Goal: Task Accomplishment & Management: Manage account settings

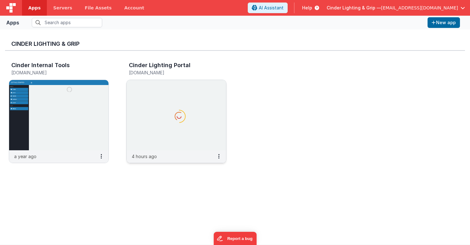
click at [155, 158] on p "4 hours ago" at bounding box center [144, 156] width 25 height 7
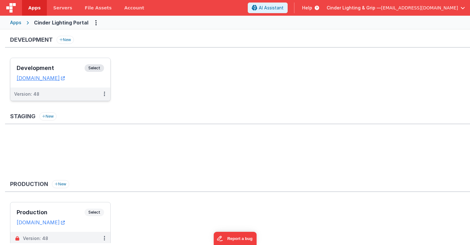
click at [69, 97] on div "Version: 48" at bounding box center [56, 94] width 84 height 6
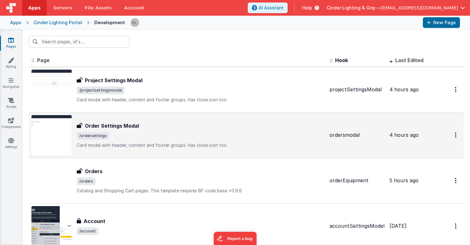
click at [113, 124] on h3 "Order Settings Modal" at bounding box center [112, 126] width 54 height 8
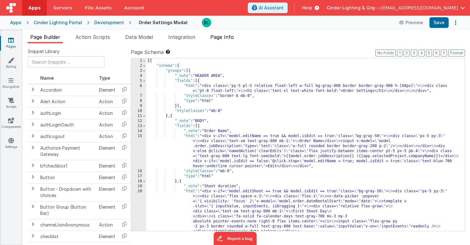
click at [234, 37] on span "Page Info" at bounding box center [222, 37] width 24 height 6
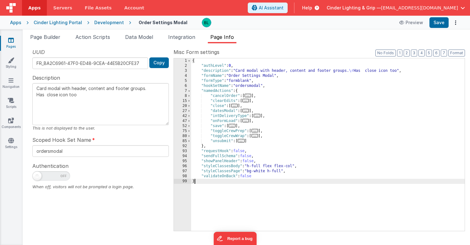
click at [233, 127] on span "..." at bounding box center [231, 125] width 7 height 3
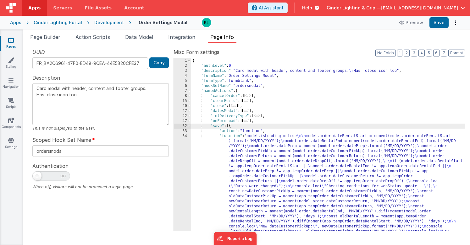
click at [261, 161] on div "{ "authLevel" : 0 , "description" : "Card modal with header, content and footer…" at bounding box center [327, 222] width 273 height 329
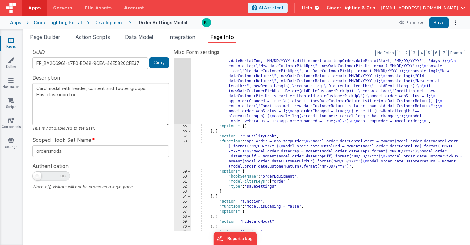
scroll to position [161, 0]
click at [260, 144] on div ""function" : "model.isLoading = true \n\n model.order.dateRentalStart = moment(…" at bounding box center [327, 142] width 273 height 339
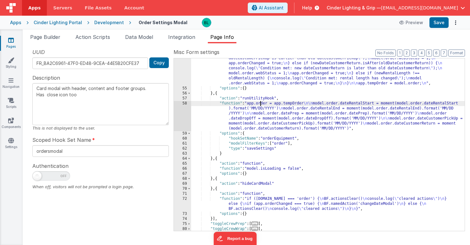
scroll to position [200, 0]
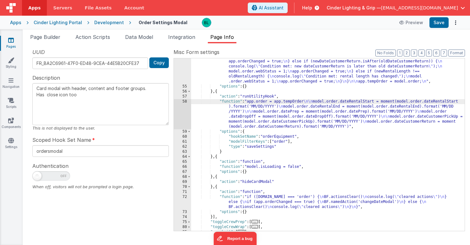
click at [276, 196] on div ""function" : "model.isLoading = true \n\n model.order.dateRentalStart = moment(…" at bounding box center [327, 97] width 273 height 329
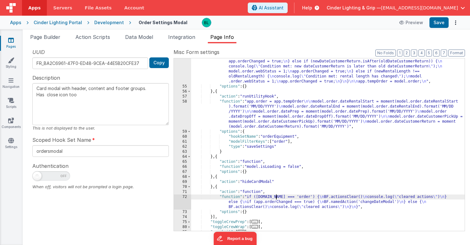
click at [179, 204] on div "72" at bounding box center [182, 202] width 17 height 15
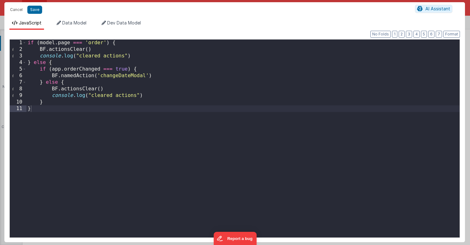
click at [93, 94] on div "if ( model . page === 'order' ) { BF . actionsClear ( ) console . log ( "cleare…" at bounding box center [242, 145] width 433 height 211
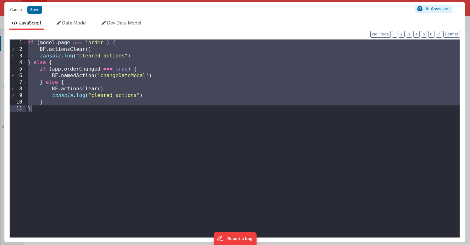
click at [167, 107] on div "if ( model . page === 'order' ) { BF . actionsClear ( ) console . log ( "cleare…" at bounding box center [242, 145] width 433 height 211
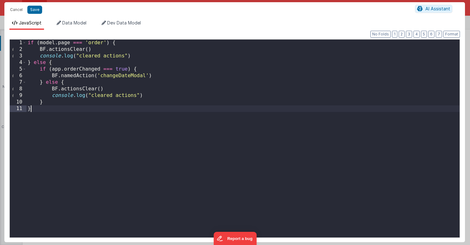
click at [160, 93] on div "if ( model . page === 'order' ) { BF . actionsClear ( ) console . log ( "cleare…" at bounding box center [242, 145] width 433 height 211
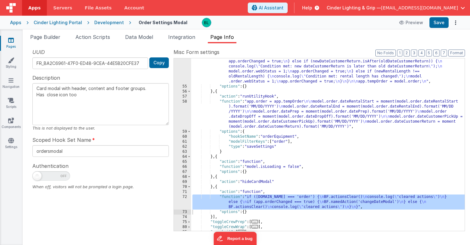
click at [182, 198] on div "72" at bounding box center [182, 202] width 17 height 15
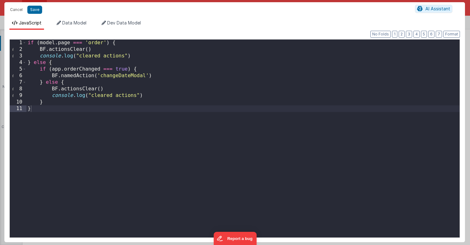
click at [182, 122] on div "if ( model . page === 'order' ) { BF . actionsClear ( ) console . log ( "cleare…" at bounding box center [242, 145] width 433 height 211
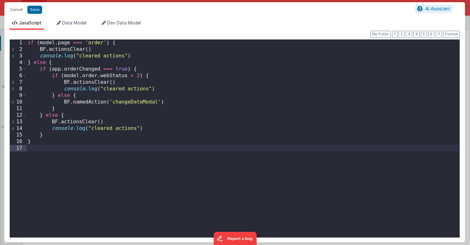
click at [174, 103] on div "if ( model . page === 'order' ) { BF . actionsClear ( ) console . log ( "cleare…" at bounding box center [242, 145] width 433 height 211
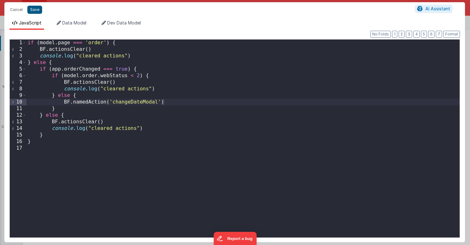
click at [37, 11] on button "Save" at bounding box center [34, 10] width 15 height 8
type textarea "Card modal with header, content and footer groups. Has close icon too"
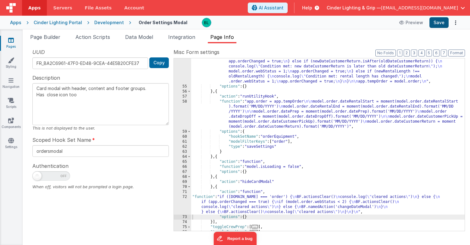
click at [441, 22] on button "Save" at bounding box center [438, 22] width 19 height 11
click at [107, 22] on div "Development" at bounding box center [109, 22] width 30 height 6
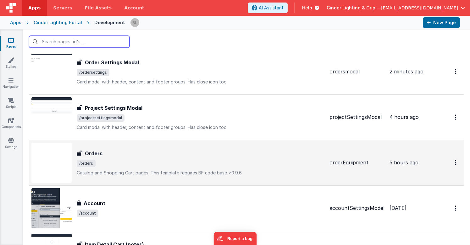
scroll to position [18, 0]
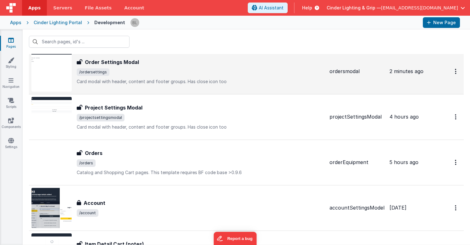
click at [137, 67] on div "Order Settings Modal Order Settings Modal /ordersettings Card modal with header…" at bounding box center [200, 71] width 247 height 26
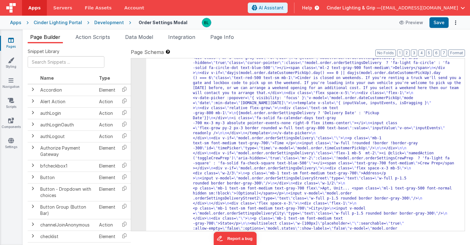
scroll to position [284, 0]
click at [225, 40] on span "Page Info" at bounding box center [222, 37] width 24 height 6
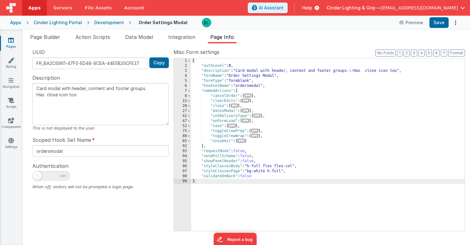
click at [231, 126] on span "..." at bounding box center [231, 125] width 7 height 3
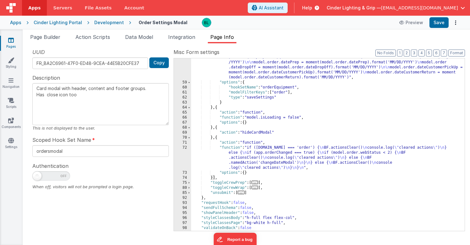
scroll to position [247, 0]
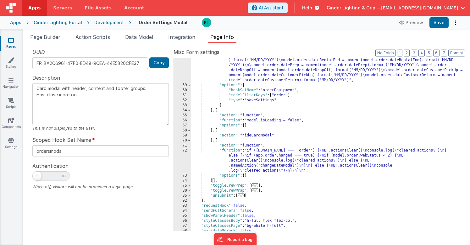
click at [272, 157] on div ""function" : "app.order = app.tempOrder \n\n model.order.dateRentalStart = mome…" at bounding box center [327, 157] width 273 height 208
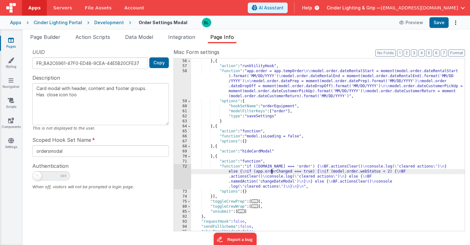
scroll to position [218, 0]
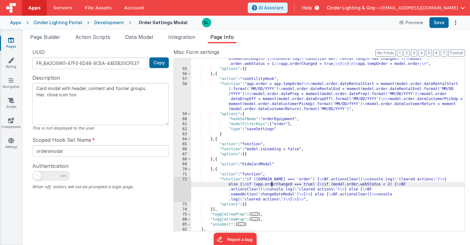
click at [259, 94] on div ""function" : "model.isLoading = true \n\n model.order.dateRentalStart = moment(…" at bounding box center [327, 80] width 273 height 329
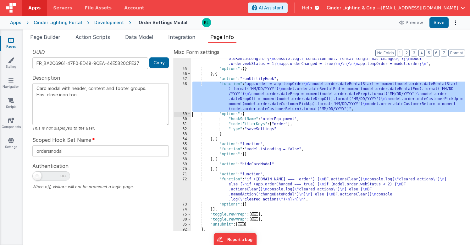
click at [182, 102] on div "58" at bounding box center [182, 97] width 17 height 30
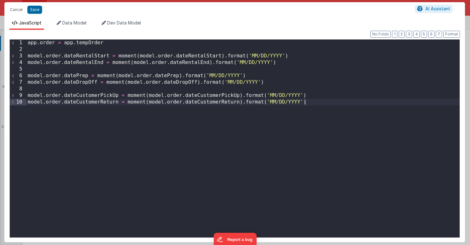
click at [116, 43] on div "app . order = app . tempOrder model . order . dateRentalStart = moment ( model …" at bounding box center [242, 145] width 433 height 211
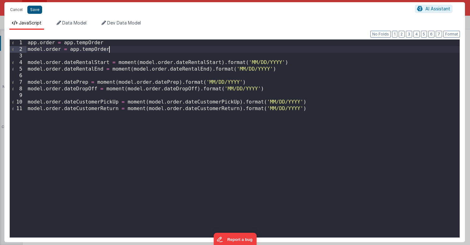
click at [38, 10] on button "Save" at bounding box center [34, 10] width 15 height 8
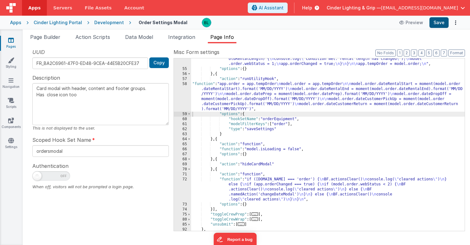
click at [438, 24] on button "Save" at bounding box center [438, 22] width 19 height 11
click at [252, 101] on div ""function" : "model.isLoading = true \n\n model.order.dateRentalStart = moment(…" at bounding box center [327, 80] width 273 height 329
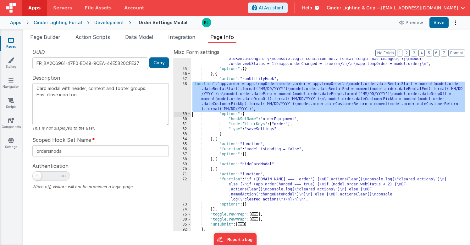
click at [180, 94] on div "58" at bounding box center [182, 97] width 17 height 30
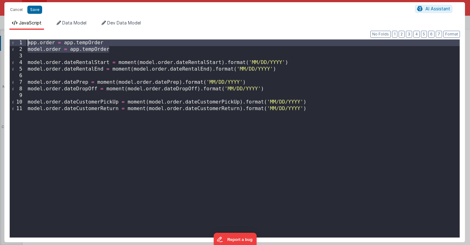
drag, startPoint x: 114, startPoint y: 48, endPoint x: 99, endPoint y: 27, distance: 25.7
click at [99, 27] on div "JavaScript Data Model Dev Data Model Format 7 6 5 4 3 2 1 No Folds 1 2 3 4 5 6 …" at bounding box center [234, 131] width 460 height 223
click at [89, 50] on div "app . order = app . tempOrder model . order = app . tempOrder model . order . d…" at bounding box center [242, 145] width 433 height 211
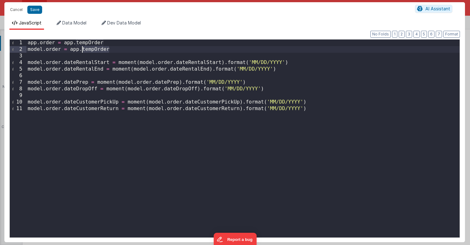
click at [89, 50] on div "app . order = app . tempOrder model . order = app . tempOrder model . order . d…" at bounding box center [242, 145] width 433 height 211
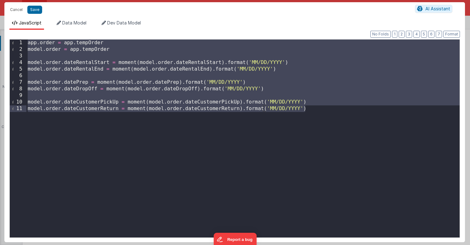
click at [89, 50] on div "app . order = app . tempOrder model . order = app . tempOrder model . order . d…" at bounding box center [242, 145] width 433 height 211
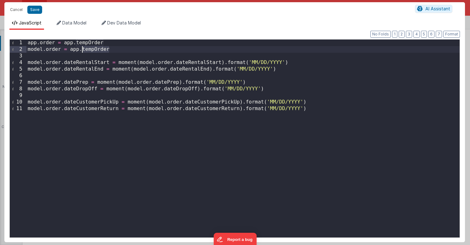
click at [89, 50] on div "app . order = app . tempOrder model . order = app . tempOrder model . order . d…" at bounding box center [242, 145] width 433 height 211
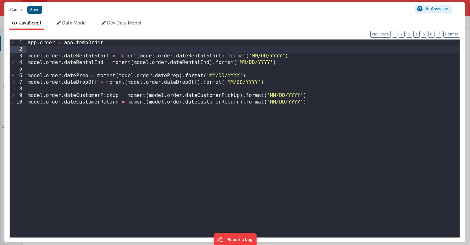
click at [36, 11] on button "Save" at bounding box center [34, 10] width 15 height 8
type textarea "Card modal with header, content and footer groups. Has close icon too"
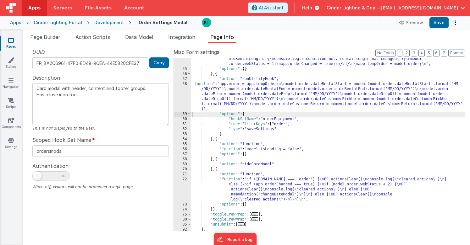
click at [267, 191] on div ""function" : "model.isLoading = true \n\n model.order.dateRentalStart = moment(…" at bounding box center [327, 80] width 273 height 329
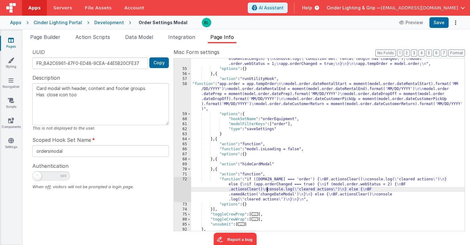
click at [186, 186] on div "72" at bounding box center [182, 189] width 17 height 25
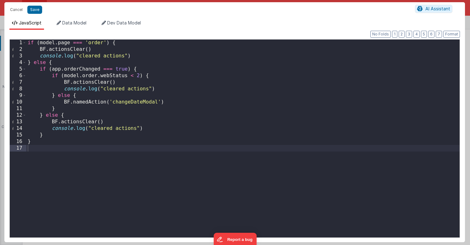
click at [171, 163] on div "if ( model . page === 'order' ) { BF . actionsClear ( ) console . log ( "cleare…" at bounding box center [242, 145] width 433 height 211
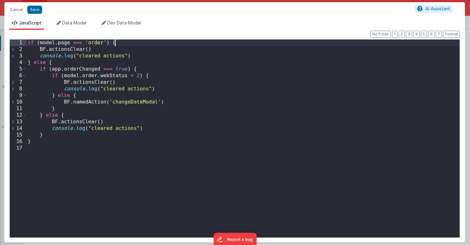
click at [124, 43] on div "if ( model . page === 'order' ) { BF . actionsClear ( ) console . log ( "cleare…" at bounding box center [242, 145] width 433 height 211
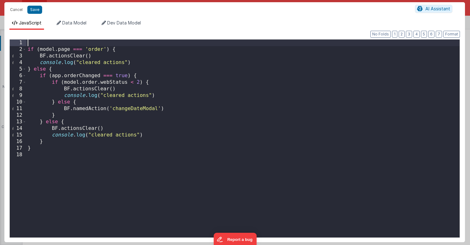
paste textarea
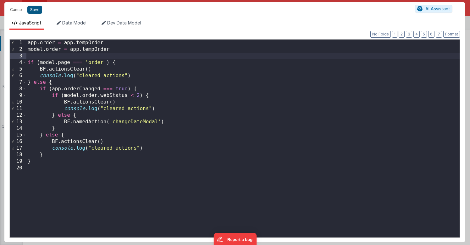
click at [34, 10] on button "Save" at bounding box center [34, 10] width 15 height 8
type textarea "Card modal with header, content and footer groups. Has close icon too"
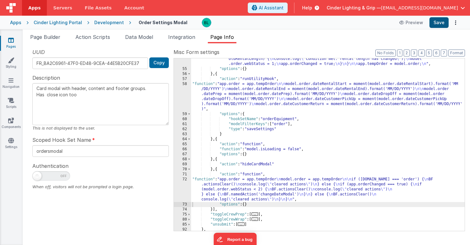
click at [439, 22] on button "Save" at bounding box center [438, 22] width 19 height 11
click at [253, 82] on div ""function" : "model.isLoading = true \n\n model.order.dateRentalStart = moment(…" at bounding box center [327, 80] width 273 height 329
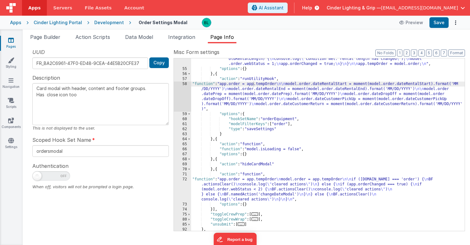
click at [113, 22] on div "Development" at bounding box center [109, 22] width 30 height 6
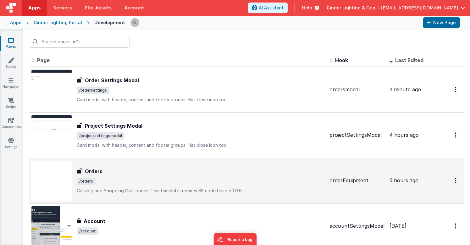
click at [91, 171] on h3 "Orders" at bounding box center [94, 172] width 18 height 8
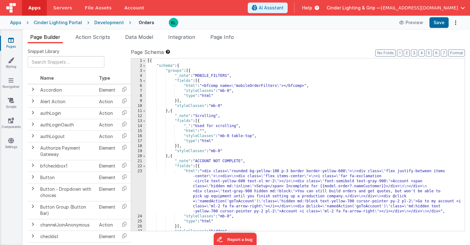
click at [100, 22] on div "Development" at bounding box center [109, 22] width 30 height 6
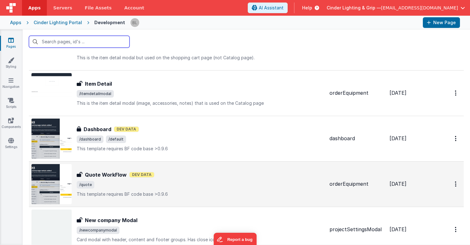
scroll to position [225, 0]
click at [110, 174] on h3 "Quote WorkFlow" at bounding box center [106, 175] width 42 height 8
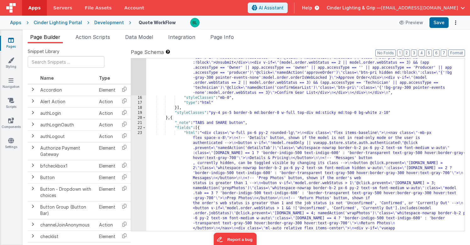
click at [241, 151] on div ""html" : "<div class= \" flex items-start justify-between \" > \n <!-- Left-ali…" at bounding box center [305, 124] width 318 height 741
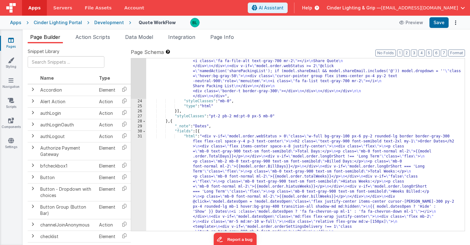
scroll to position [678, 0]
click at [273, 177] on div ""html" : "<div class= \" w-full px-6 py-2 rounded-lg \" > \n <div class= \" fle…" at bounding box center [305, 233] width 318 height 720
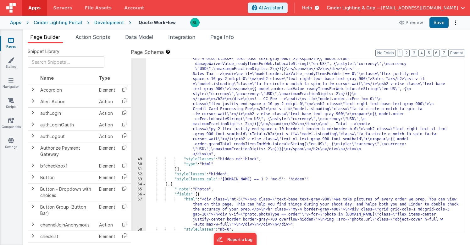
scroll to position [3047, 0]
click at [274, 109] on div ""html" : "<div class= \" flex justify-end items-center bg-gray-100 px-8 py-2 ro…" at bounding box center [305, 130] width 318 height 409
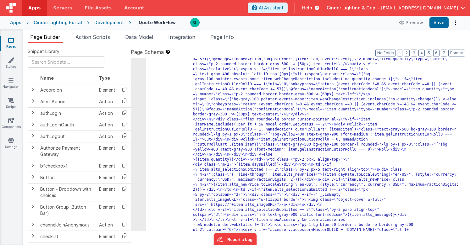
scroll to position [2691, 0]
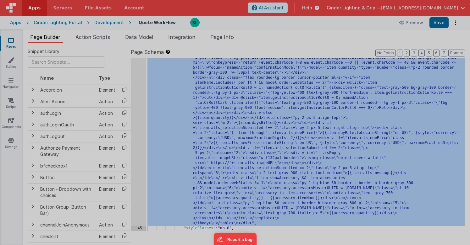
scroll to position [2732, 0]
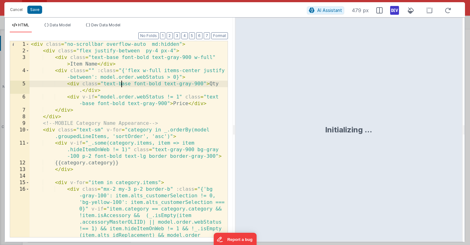
click at [122, 85] on div "< div class = "no-scrollbar overflow-auto md:hidden" > < div class = "flex just…" at bounding box center [129, 175] width 198 height 269
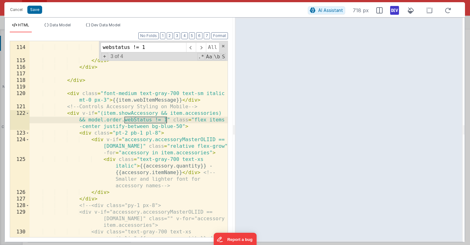
scroll to position [2741, 0]
type input "webstatus != 1"
click at [200, 47] on span at bounding box center [201, 47] width 10 height 10
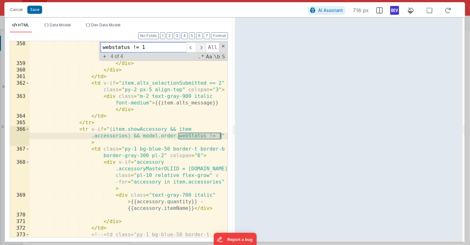
scroll to position [7071, 0]
click at [165, 137] on div "< img class = "object-cover w-full" :src = "'https://'+item .alts_imageURL" > <…" at bounding box center [129, 159] width 198 height 236
click at [183, 137] on div "< img class = "object-cover w-full" :src = "'https://'+item .alts_imageURL" > <…" at bounding box center [129, 159] width 198 height 236
click at [206, 137] on div "< img class = "object-cover w-full" :src = "'https://'+item .alts_imageURL" > <…" at bounding box center [129, 159] width 198 height 236
click at [220, 136] on div "< img class = "object-cover w-full" :src = "'https://'+item .alts_imageURL" > <…" at bounding box center [129, 159] width 198 height 236
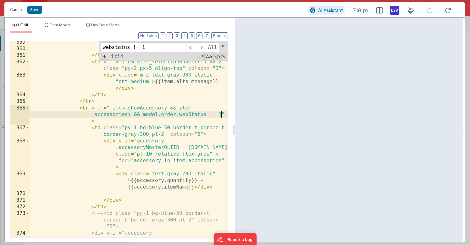
scroll to position [7092, 0]
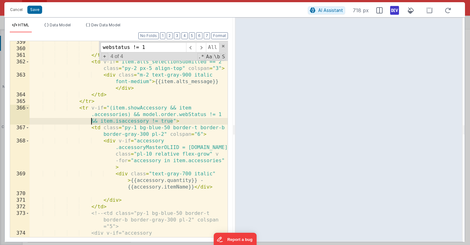
click at [91, 122] on div "</ div > </ div > </ td > < td v-if = "item.alts_selectionSubmitted == 2" class…" at bounding box center [129, 153] width 198 height 229
click at [129, 116] on div "</ div > </ div > </ td > < td v-if = "item.alts_selectionSubmitted == 2" class…" at bounding box center [129, 153] width 198 height 229
drag, startPoint x: 172, startPoint y: 121, endPoint x: 90, endPoint y: 120, distance: 82.0
click at [90, 120] on div "</ div > </ div > </ td > < td v-if = "item.alts_selectionSubmitted == 2" class…" at bounding box center [129, 153] width 198 height 229
click at [141, 116] on div "</ div > </ div > </ td > < td v-if = "item.alts_selectionSubmitted == 2" class…" at bounding box center [129, 153] width 198 height 229
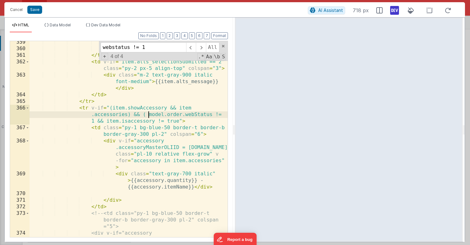
click at [178, 122] on div "</ div > </ div > </ td > < td v-if = "item.alts_selectionSubmitted == 2" class…" at bounding box center [129, 153] width 198 height 229
click at [34, 11] on button "Save" at bounding box center [34, 10] width 15 height 8
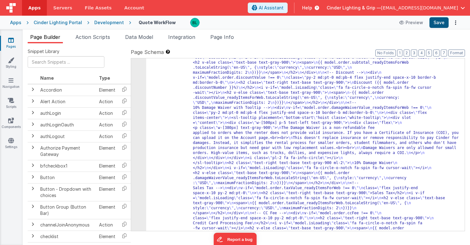
click at [437, 21] on button "Save" at bounding box center [438, 22] width 19 height 11
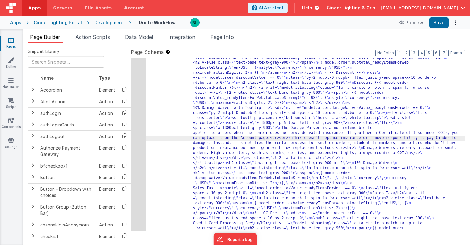
click at [135, 149] on div "48" at bounding box center [138, 155] width 15 height 231
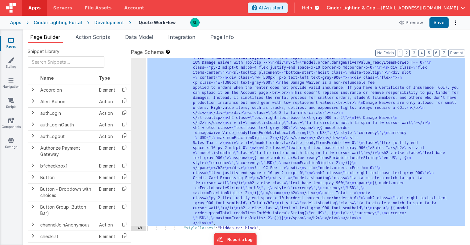
scroll to position [2777, 0]
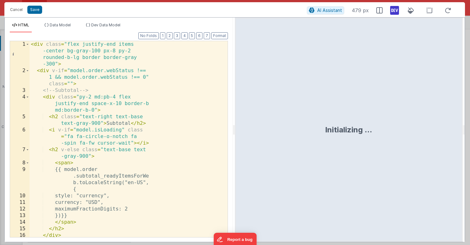
click at [128, 122] on div "< div class = "flex justify-end items -center bg-gray-100 px-8 py-2 rounded-b-l…" at bounding box center [129, 155] width 198 height 229
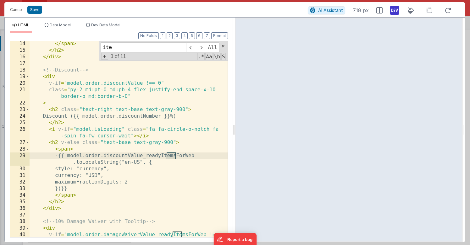
scroll to position [126, 0]
type input "[DOMAIN_NAME]"
click at [11, 10] on button "Cancel" at bounding box center [16, 9] width 19 height 9
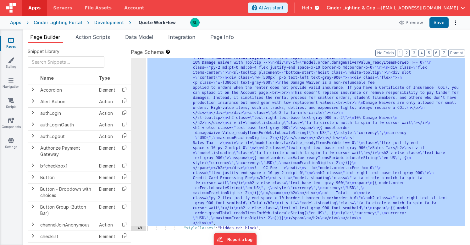
click at [216, 141] on div ""html" : "<div class= \" flex justify-end items-center bg-gray-100 px-8 py-2 ro…" at bounding box center [305, 199] width 318 height 409
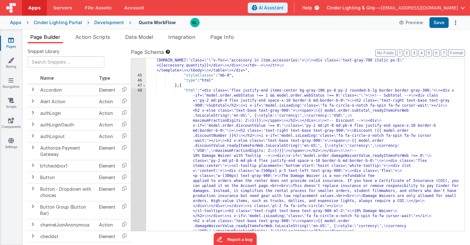
scroll to position [2611, 0]
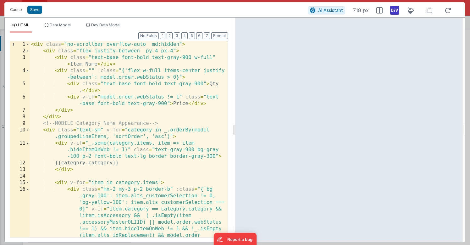
click at [185, 130] on div "< div class = "no-scrollbar overflow-auto md:hidden" > < div class = "flex just…" at bounding box center [129, 175] width 198 height 269
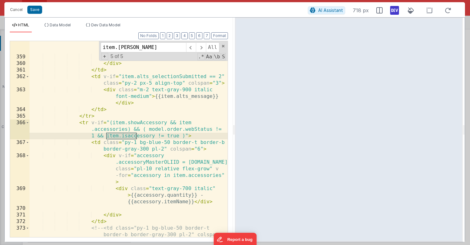
scroll to position [7078, 0]
click at [146, 130] on div "< img class = "object-cover w-full" :src = "'https://'+item .alts_imageURL" > <…" at bounding box center [129, 152] width 198 height 236
drag, startPoint x: 179, startPoint y: 136, endPoint x: 85, endPoint y: 137, distance: 94.2
click at [85, 137] on div "< img class = "object-cover w-full" :src = "'https://'+item .alts_imageURL" > <…" at bounding box center [129, 152] width 198 height 236
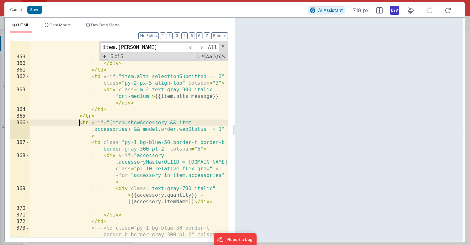
click at [79, 124] on div "< img class = "object-cover w-full" :src = "'https://'+item .alts_imageURL" > <…" at bounding box center [129, 152] width 198 height 236
click at [97, 135] on div "< img class = "object-cover w-full" :src = "'https://'+item .alts_imageURL" > <…" at bounding box center [129, 152] width 198 height 236
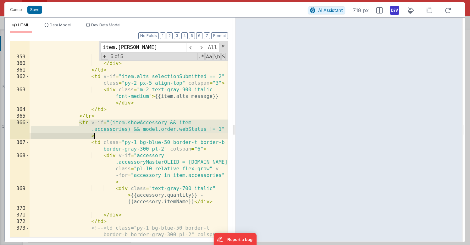
click at [178, 92] on div "< img class = "object-cover w-full" :src = "'https://'+item .alts_imageURL" > <…" at bounding box center [129, 152] width 198 height 236
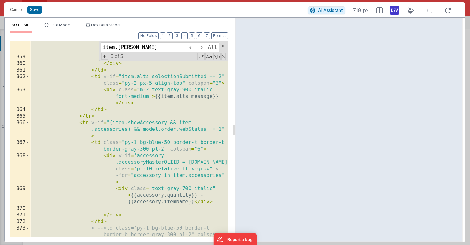
click at [163, 123] on div "< img class = "object-cover w-full" :src = "'https://'+item .alts_imageURL" > <…" at bounding box center [129, 152] width 198 height 236
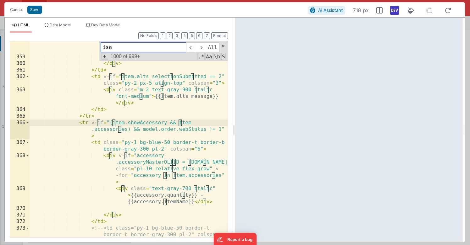
scroll to position [73, 0]
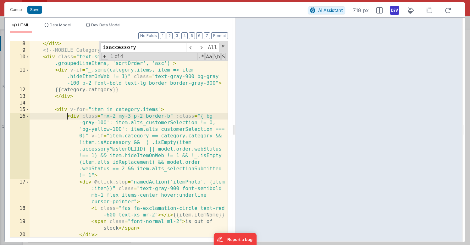
click at [68, 116] on div "</ div > <!-- MOBILE Category Name Appearance --> < div class = "text-sm" v-for…" at bounding box center [129, 155] width 198 height 229
click at [105, 176] on div "</ div > <!-- MOBILE Category Name Appearance --> < div class = "text-sm" v-for…" at bounding box center [129, 155] width 198 height 229
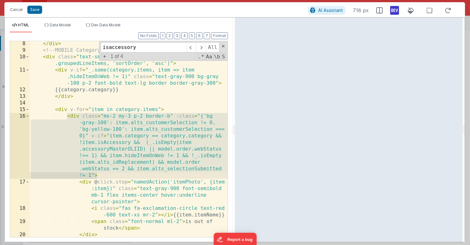
click at [168, 131] on div "</ div > <!-- MOBILE Category Name Appearance --> < div class = "text-sm" v-for…" at bounding box center [129, 155] width 198 height 229
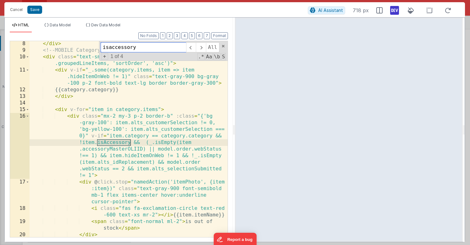
scroll to position [1452, 0]
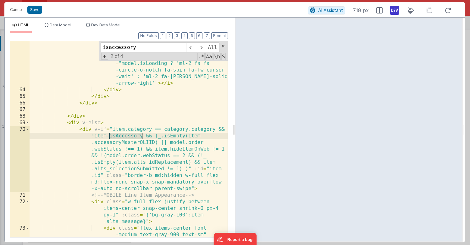
click at [79, 129] on div "< div v-if = "item.alts_customerSelection ! = 0" @ click = "namedAction('submit…" at bounding box center [129, 165] width 198 height 302
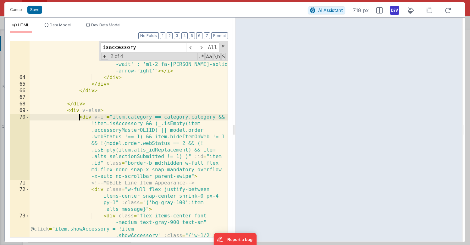
scroll to position [1464, 0]
click at [199, 175] on div "< div v-if = "item.alts_customerSelection ! = 0" @ click = "namedAction('submit…" at bounding box center [129, 153] width 198 height 302
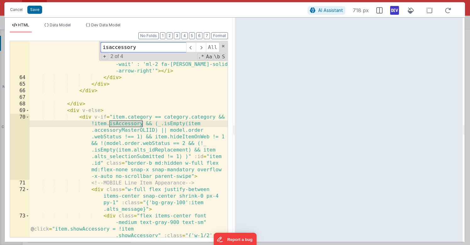
scroll to position [3998, 0]
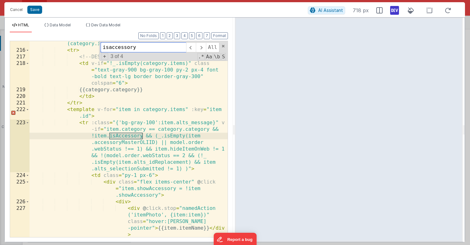
type input "isaccessory"
click at [80, 123] on div "< tbody class = "bg-white divide-y divide-gray-200 text -gray-900" v-for = "cat…" at bounding box center [129, 135] width 198 height 229
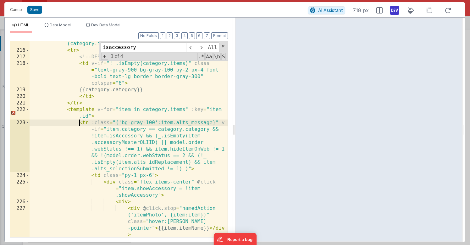
click at [200, 170] on div "< tbody class = "bg-white divide-y divide-gray-200 text -gray-900" v-for = "cat…" at bounding box center [129, 135] width 198 height 229
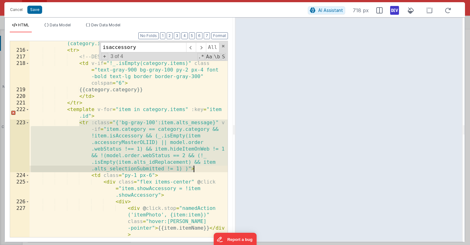
click at [187, 155] on div "< tbody class = "bg-white divide-y divide-gray-200 text -gray-900" v-for = "cat…" at bounding box center [129, 135] width 198 height 229
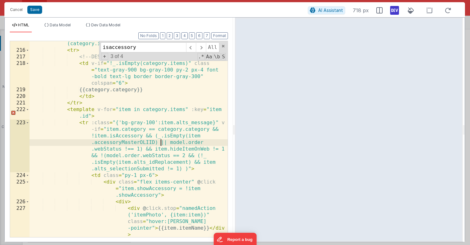
click at [159, 142] on div "< tbody class = "bg-white divide-y divide-gray-200 text -gray-900" v-for = "cat…" at bounding box center [129, 135] width 198 height 229
click at [138, 150] on div "< tbody class = "bg-white divide-y divide-gray-200 text -gray-900" v-for = "cat…" at bounding box center [129, 135] width 198 height 229
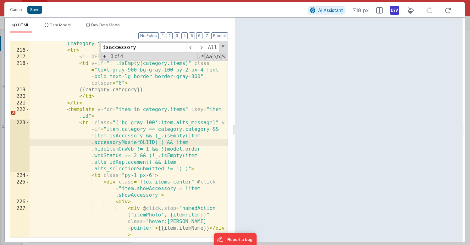
click at [36, 10] on button "Save" at bounding box center [34, 10] width 15 height 8
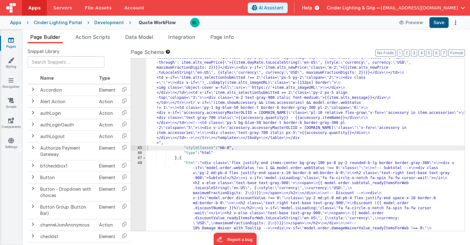
click at [443, 23] on button "Save" at bounding box center [438, 22] width 19 height 11
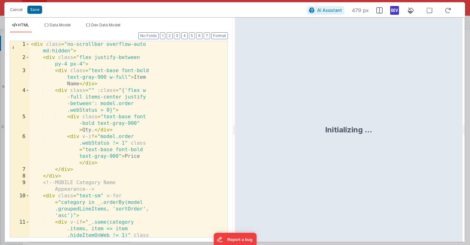
click at [116, 126] on div "< div class = "no-scrollbar overflow-auto md:hidden" > < div class = "flex just…" at bounding box center [129, 165] width 198 height 249
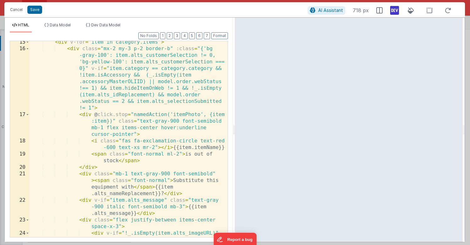
scroll to position [199, 0]
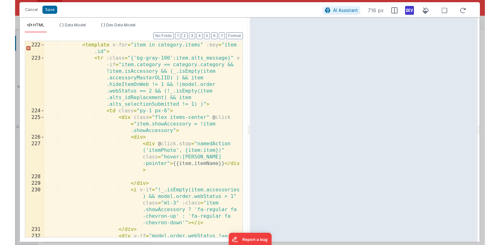
scroll to position [4026, 0]
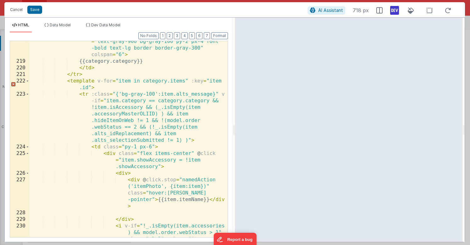
click at [167, 119] on div "< td v-if = "!_.isEmpty(category.items)" class = "text-gray-900 bg-gray-100 py-…" at bounding box center [129, 163] width 198 height 262
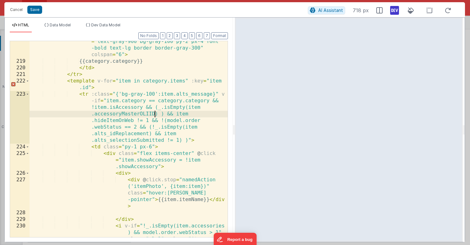
click at [155, 113] on div "< td v-if = "!_.isEmpty(category.items)" class = "text-gray-900 bg-gray-100 py-…" at bounding box center [129, 163] width 198 height 262
click at [157, 112] on div "< td v-if = "!_.isEmpty(category.items)" class = "text-gray-900 bg-gray-100 py-…" at bounding box center [129, 163] width 198 height 262
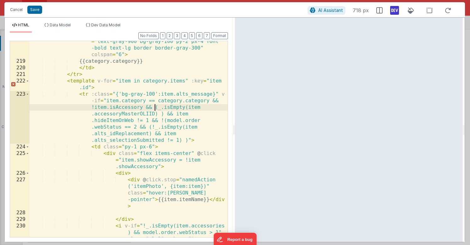
click at [155, 108] on div "< td v-if = "!_.isEmpty(category.items)" class = "text-gray-900 bg-gray-100 py-…" at bounding box center [129, 163] width 198 height 262
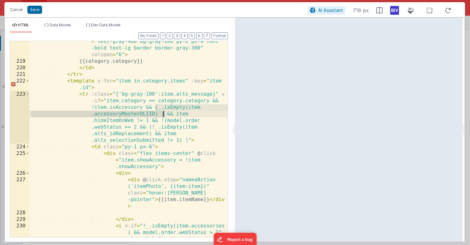
click at [163, 114] on div "< td v-if = "!_.isEmpty(category.items)" class = "text-gray-900 bg-gray-100 py-…" at bounding box center [129, 163] width 198 height 262
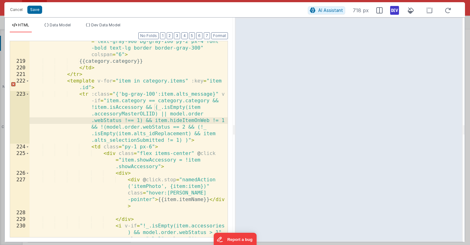
click at [157, 109] on div "< td v-if = "!_.isEmpty(category.items)" class = "text-gray-900 bg-gray-100 py-…" at bounding box center [129, 163] width 198 height 262
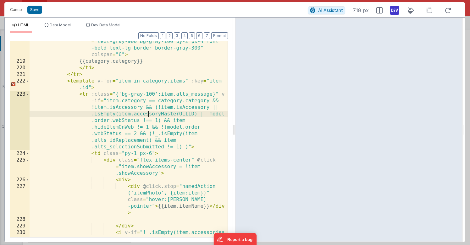
click at [148, 115] on div "< td v-if = "!_.isEmpty(category.items)" class = "text-gray-900 bg-gray-100 py-…" at bounding box center [129, 163] width 198 height 262
click at [35, 8] on button "Save" at bounding box center [34, 10] width 15 height 8
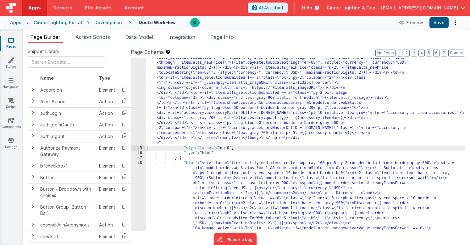
click at [442, 24] on button "Save" at bounding box center [438, 22] width 19 height 11
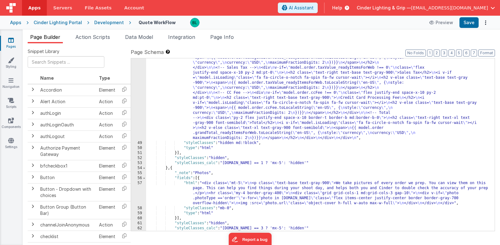
click at [264, 108] on div ""html" : "<div class= \" flex justify-end items-center bg-gray-100 px-8 py-2 ro…" at bounding box center [320, 127] width 348 height 384
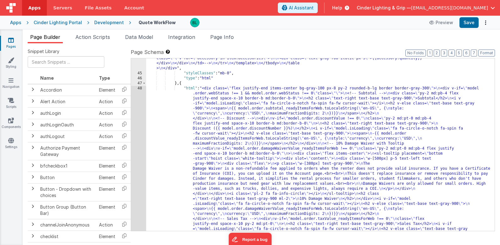
scroll to position [2400, 0]
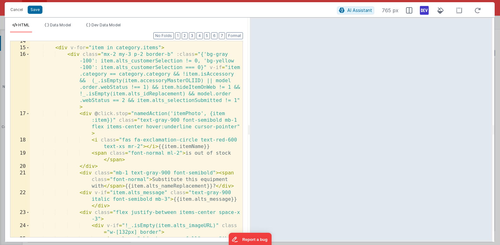
scroll to position [128, 0]
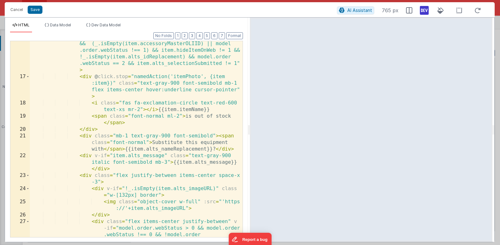
click at [215, 73] on div "< div class = "mx-2 my-3 p-2 border-b" :class = "{'bg-gray -100': item.alts_cus…" at bounding box center [136, 155] width 213 height 282
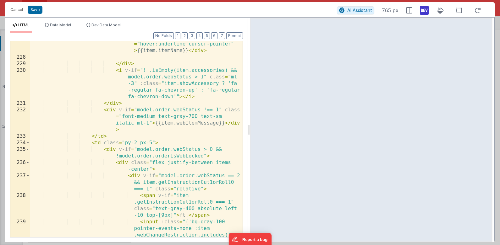
scroll to position [3788, 0]
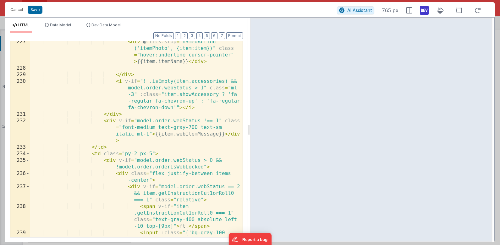
click at [183, 134] on div "< div @ click.stop = "namedAction ('itemPhoto', {item:item})" class = "hover:un…" at bounding box center [136, 196] width 213 height 315
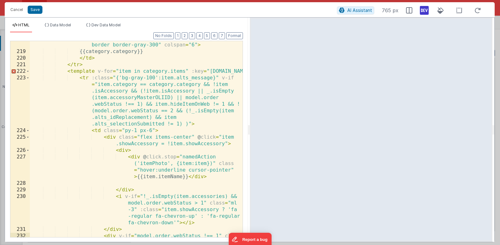
scroll to position [3652, 0]
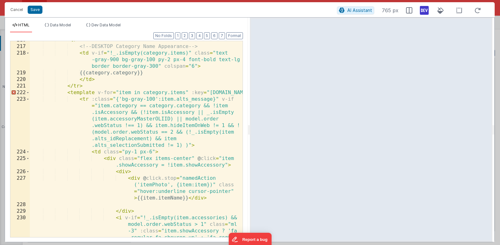
click at [165, 96] on div "< tr > <!-- DESKTOP Category Name Appearance --> < td v-if = "!_.isEmpty(catego…" at bounding box center [136, 155] width 213 height 236
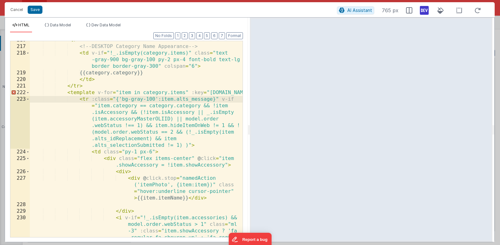
click at [148, 143] on div "< tr > <!-- DESKTOP Category Name Appearance --> < td v-if = "!_.isEmpty(catego…" at bounding box center [136, 155] width 213 height 236
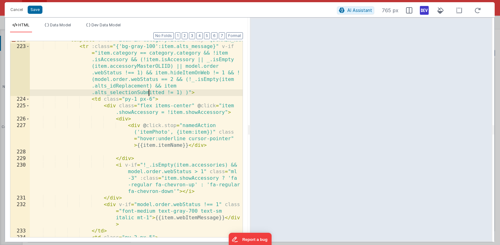
scroll to position [3705, 0]
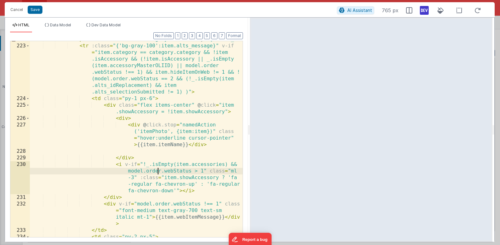
click at [158, 168] on div "< template v-for = "item in category.items" :key = "[DOMAIN_NAME]" > < tr :clas…" at bounding box center [136, 140] width 213 height 209
click at [157, 188] on div "< template v-for = "item in category.items" :key = "[DOMAIN_NAME]" > < tr :clas…" at bounding box center [136, 140] width 213 height 209
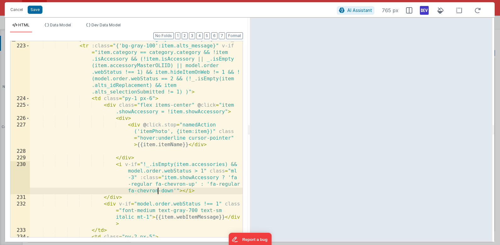
click at [157, 174] on div "< template v-for = "item in category.items" :key = "[DOMAIN_NAME]" > < tr :clas…" at bounding box center [136, 140] width 213 height 209
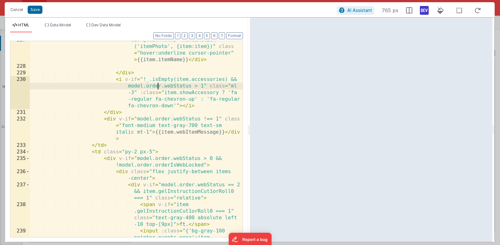
scroll to position [3790, 0]
click at [165, 190] on div "< div @ click.stop = "namedAction ('itemPhoto', {item:item})" class = "hover:un…" at bounding box center [136, 194] width 213 height 315
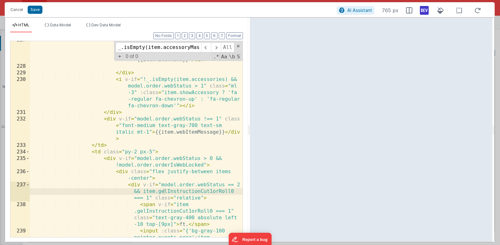
scroll to position [5066, 0]
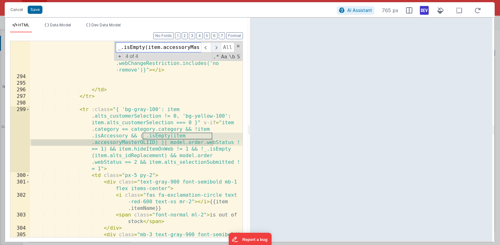
click at [215, 48] on span at bounding box center [216, 47] width 10 height 10
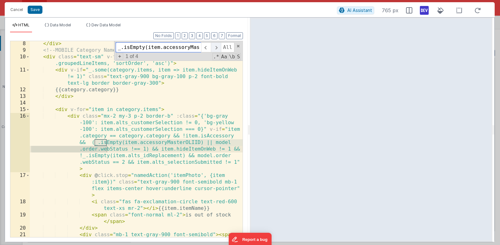
scroll to position [67, 0]
click at [215, 48] on span at bounding box center [216, 47] width 10 height 10
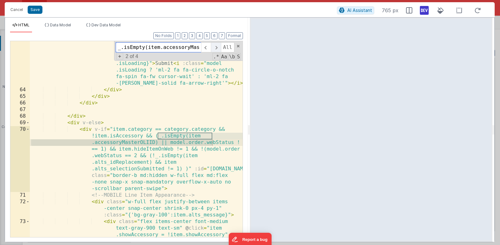
scroll to position [1313, 0]
click at [215, 48] on span at bounding box center [216, 47] width 10 height 10
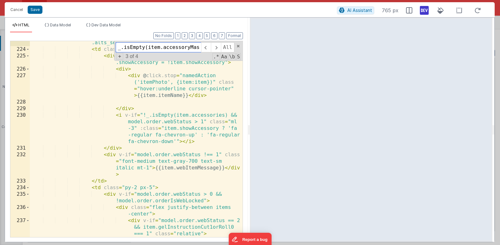
scroll to position [3754, 0]
click at [215, 48] on span at bounding box center [216, 47] width 10 height 10
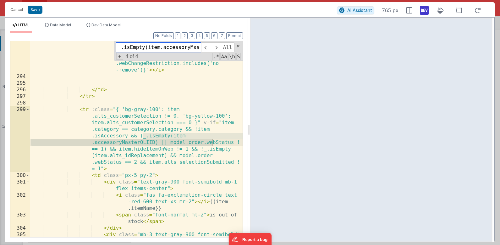
paste input "(_.isEmpty(item.accessoryMasterOLIID) || model.order.webStatus !== 1)"
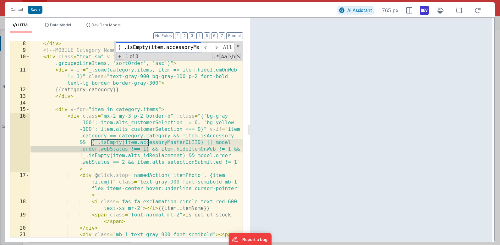
type input "(_.isEmpty(item.accessoryMasterOLIID) || model.order.webStatus !== 1)"
click at [90, 142] on div "</ div > <!-- MOBILE Category Name Appearance --> < div class = "text-sm" v-for…" at bounding box center [136, 152] width 213 height 223
click at [148, 149] on div "</ div > <!-- MOBILE Category Name Appearance --> < div class = "text-sm" v-for…" at bounding box center [136, 152] width 213 height 223
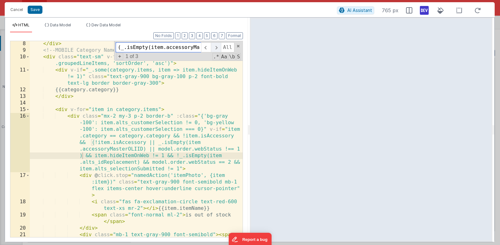
click at [217, 47] on span at bounding box center [216, 47] width 10 height 10
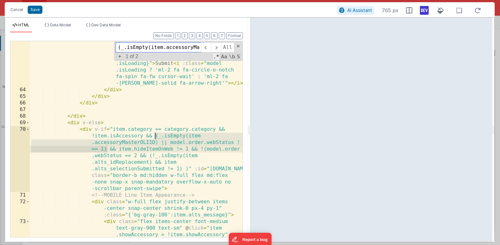
scroll to position [1313, 0]
click at [155, 137] on div "< div v-if = "item.alts_customerSelection != 0" @ click = "namedAction('submitA…" at bounding box center [136, 171] width 213 height 289
click at [106, 149] on div "< div v-if = "item.alts_customerSelection != 0" @ click = "namedAction('submitA…" at bounding box center [136, 171] width 213 height 289
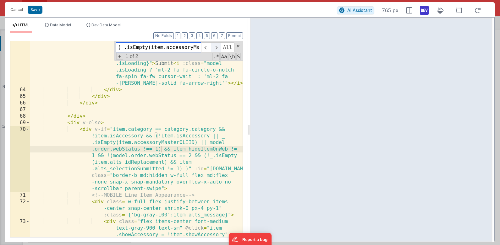
click at [214, 45] on span at bounding box center [216, 47] width 10 height 10
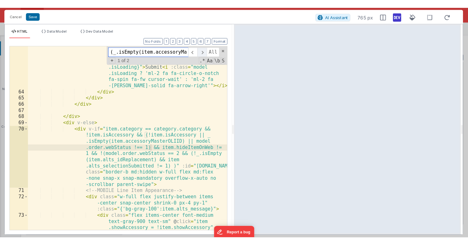
scroll to position [5066, 0]
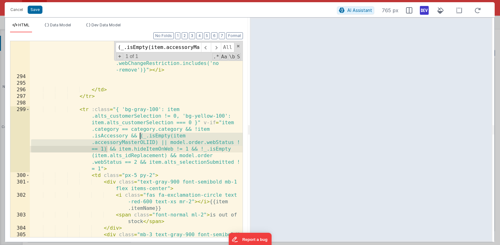
click at [140, 136] on div "< i v-else @ click = "namedAction('deleteItem', {item: item})" class = "text-re…" at bounding box center [136, 165] width 213 height 262
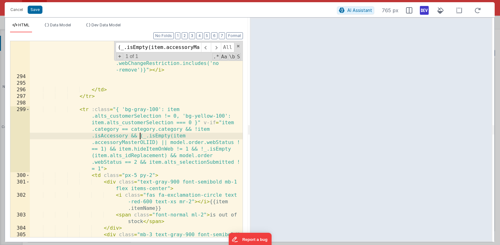
click at [106, 151] on div "< i v-else @ click = "namedAction('deleteItem', {item: item})" class = "text-re…" at bounding box center [136, 165] width 213 height 262
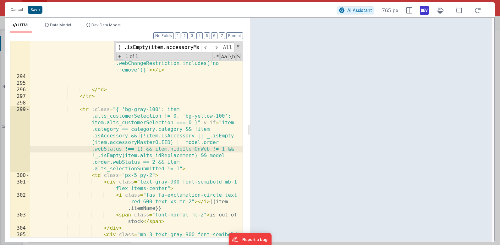
click at [38, 8] on button "Save" at bounding box center [35, 10] width 15 height 8
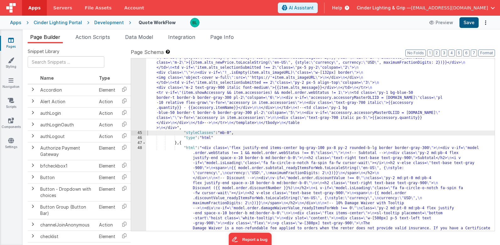
click at [467, 23] on button "Save" at bounding box center [468, 22] width 19 height 11
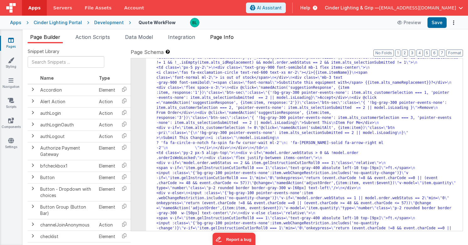
click at [234, 37] on span "Page Info" at bounding box center [222, 37] width 24 height 6
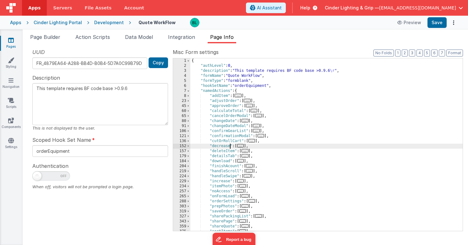
click at [229, 144] on div "{ "authLevel" : 0 , "description" : "This template requires BF code base >0.9.6…" at bounding box center [326, 149] width 272 height 183
click at [226, 140] on div "{ "authLevel" : 0 , "description" : "This template requires BF code base >0.9.6…" at bounding box center [326, 149] width 272 height 183
click at [255, 106] on div "{ "authLevel" : 0 , "description" : "This template requires BF code base >0.9.6…" at bounding box center [326, 149] width 272 height 183
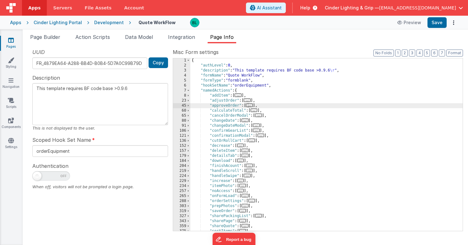
click at [251, 106] on span "..." at bounding box center [249, 105] width 7 height 3
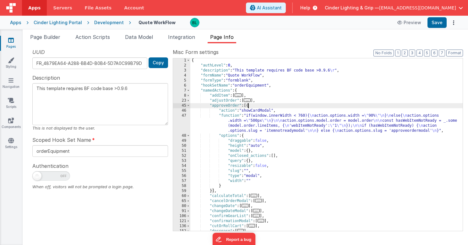
click at [255, 121] on div "{ "authLevel" : 0 , "description" : "This template requires BF code base >0.9.6…" at bounding box center [326, 149] width 272 height 183
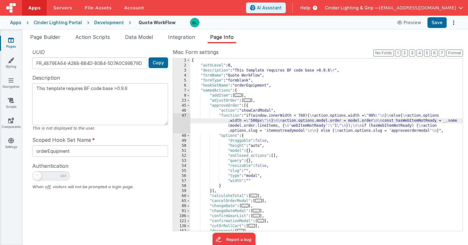
click at [186, 123] on div "47" at bounding box center [181, 123] width 17 height 20
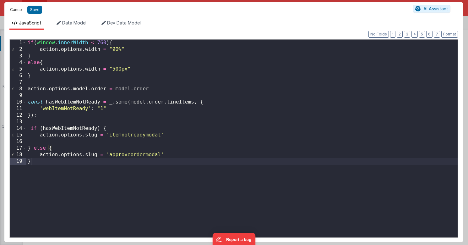
click at [15, 8] on button "Cancel" at bounding box center [16, 9] width 19 height 9
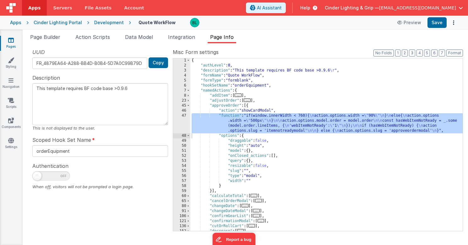
click at [112, 23] on div "Development" at bounding box center [109, 22] width 30 height 6
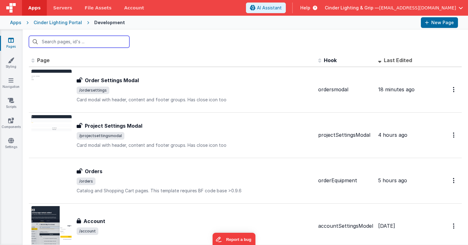
click at [94, 41] on input "text" at bounding box center [79, 42] width 101 height 12
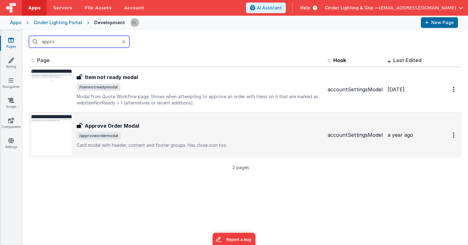
type input "appro"
click at [116, 122] on h3 "Approve Order Modal" at bounding box center [112, 126] width 54 height 8
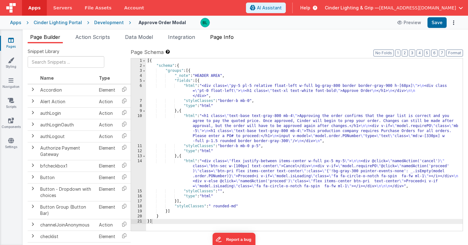
click at [223, 37] on span "Page Info" at bounding box center [222, 37] width 24 height 6
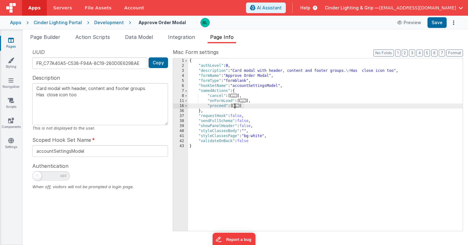
click at [238, 106] on span "..." at bounding box center [235, 105] width 7 height 3
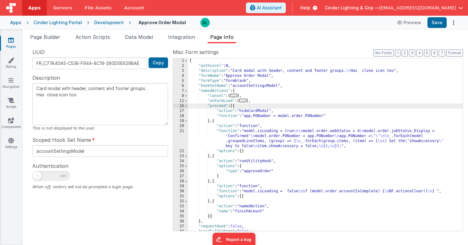
click at [267, 134] on div "{ "authLevel" : 0 , "description" : "Card modal with header, content and footer…" at bounding box center [325, 149] width 275 height 183
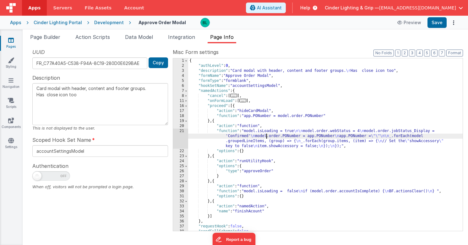
click at [305, 139] on div "{ "authLevel" : 0 , "description" : "Card modal with header, content and footer…" at bounding box center [325, 149] width 275 height 183
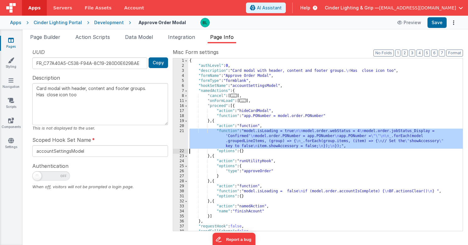
click at [180, 134] on div "21" at bounding box center [180, 139] width 15 height 20
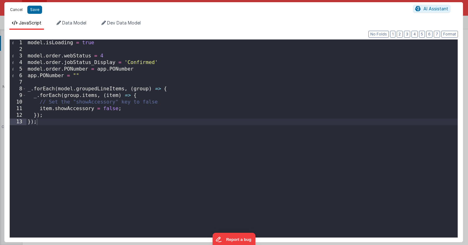
click at [13, 8] on button "Cancel" at bounding box center [16, 9] width 19 height 9
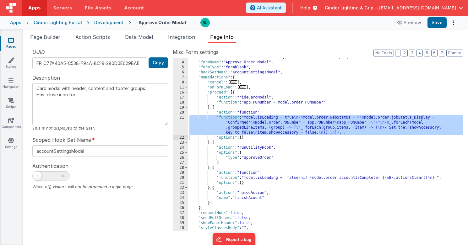
scroll to position [15, 0]
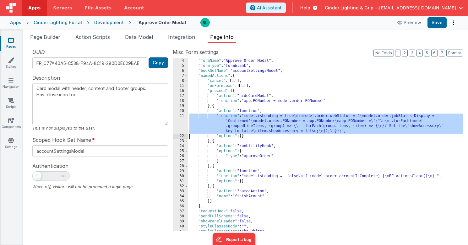
click at [281, 178] on div ""formName" : "Approve Order Modal" , "formType" : "formblank" , "hookSetName" :…" at bounding box center [325, 149] width 275 height 183
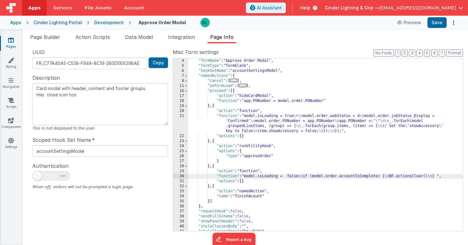
click at [181, 176] on div "30" at bounding box center [180, 176] width 15 height 5
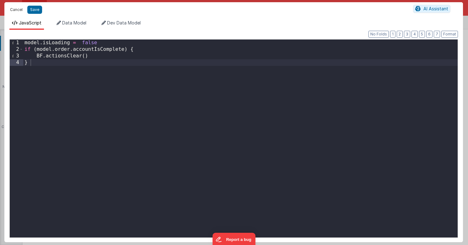
click at [17, 11] on button "Cancel" at bounding box center [16, 9] width 19 height 9
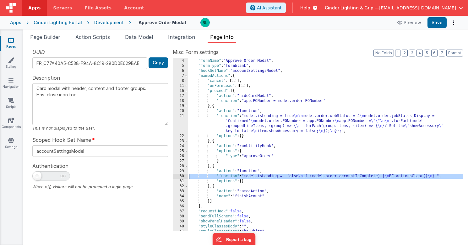
click at [271, 199] on div ""formName" : "Approve Order Modal" , "formType" : "formblank" , "hookSetName" :…" at bounding box center [325, 149] width 275 height 183
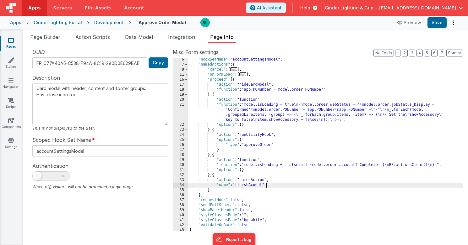
scroll to position [0, 0]
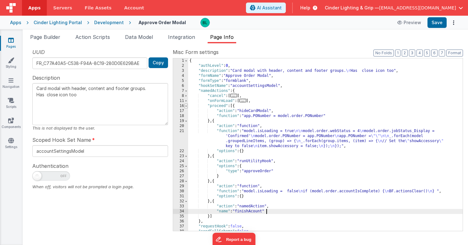
click at [185, 108] on span at bounding box center [185, 106] width 3 height 5
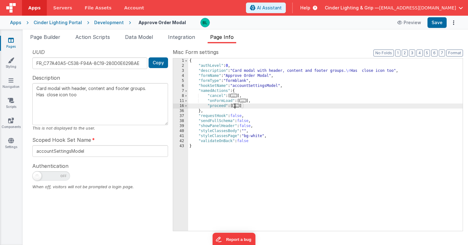
click at [237, 107] on span "..." at bounding box center [235, 105] width 7 height 3
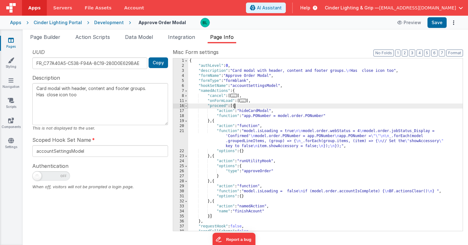
click at [185, 106] on span at bounding box center [185, 106] width 3 height 5
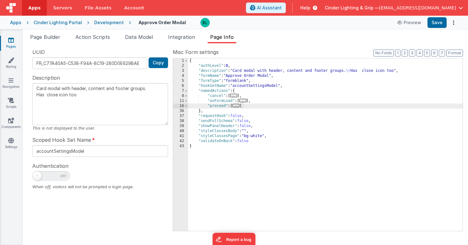
click at [96, 21] on div "Development" at bounding box center [109, 22] width 30 height 6
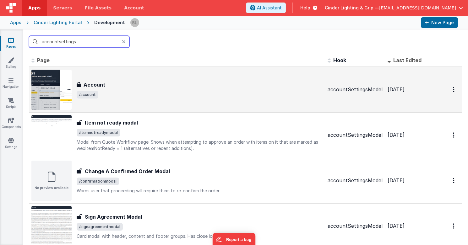
type input "accountsettings"
click at [98, 84] on h3 "Account" at bounding box center [95, 85] width 22 height 8
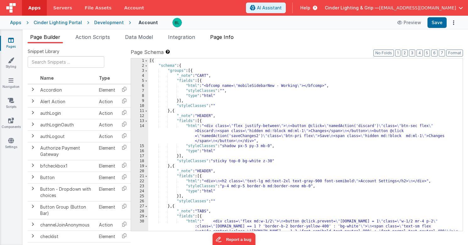
click at [220, 38] on span "Page Info" at bounding box center [222, 37] width 24 height 6
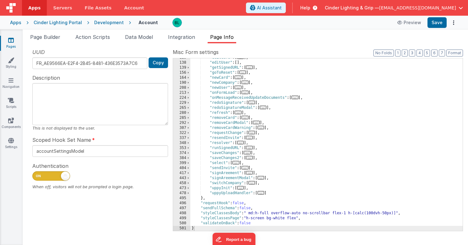
scroll to position [94, 0]
click at [112, 24] on div "Development" at bounding box center [109, 22] width 30 height 6
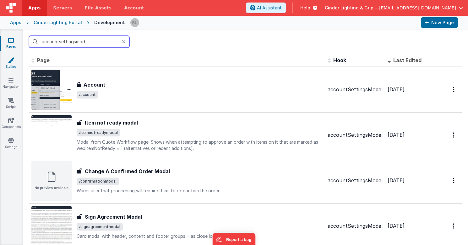
type input "accountsettingsmod"
click at [8, 63] on icon at bounding box center [11, 60] width 6 height 6
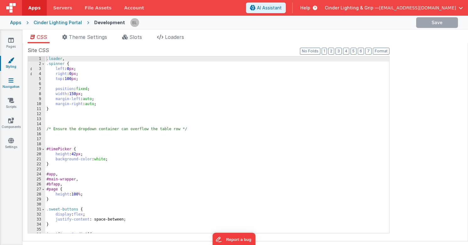
click at [9, 83] on icon at bounding box center [10, 80] width 5 height 6
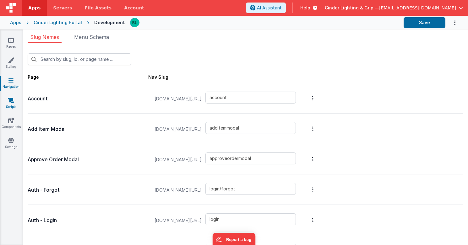
click at [9, 105] on link "Scripts" at bounding box center [11, 103] width 23 height 13
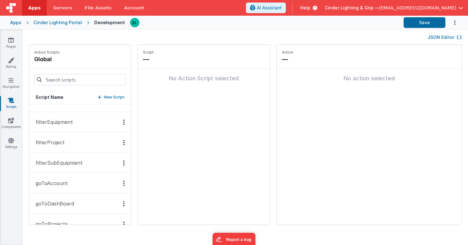
scroll to position [139, 0]
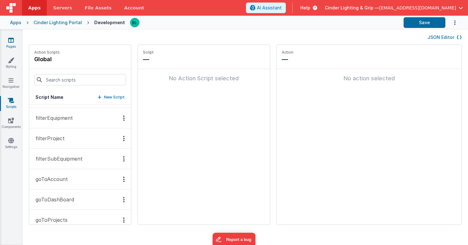
click at [12, 47] on link "Pages" at bounding box center [11, 43] width 23 height 13
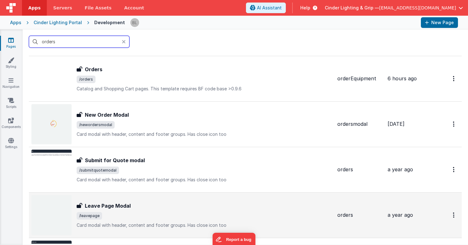
scroll to position [68, 0]
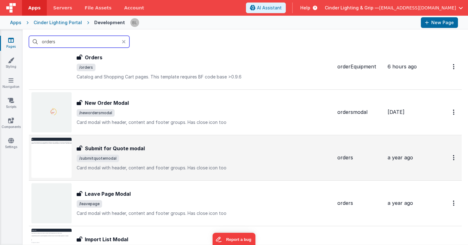
type input "orders"
click at [127, 146] on h3 "Submit for Quote modal" at bounding box center [115, 149] width 60 height 8
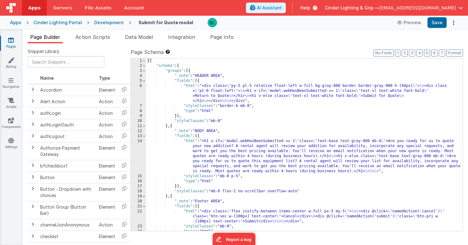
click at [248, 146] on div "[{ "schema" : { "groups" : [{ "_note" : "HEADER AREA" , "fields" : [{ "html" : …" at bounding box center [304, 149] width 317 height 183
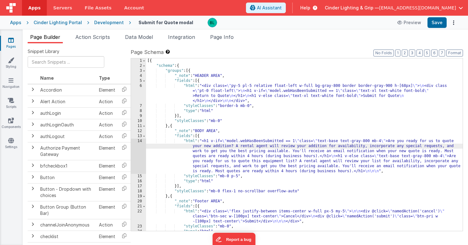
click at [260, 163] on div "[{ "schema" : { "groups" : [{ "_note" : "HEADER AREA" , "fields" : [{ "html" : …" at bounding box center [304, 149] width 317 height 183
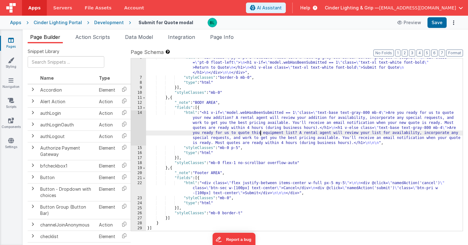
scroll to position [28, 0]
click at [219, 34] on span "Page Info" at bounding box center [222, 37] width 24 height 6
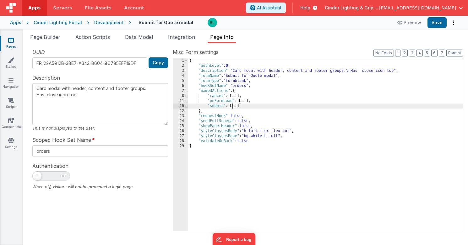
click at [236, 107] on span "..." at bounding box center [233, 105] width 7 height 3
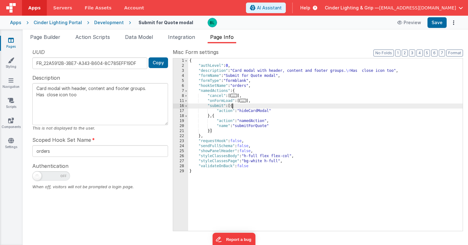
click at [246, 127] on div "{ "authLevel" : 0 , "description" : "Card modal with header, content and footer…" at bounding box center [325, 149] width 275 height 183
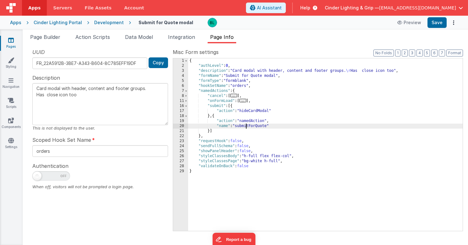
click at [244, 124] on div "{ "authLevel" : 0 , "description" : "Card modal with header, content and footer…" at bounding box center [325, 149] width 275 height 183
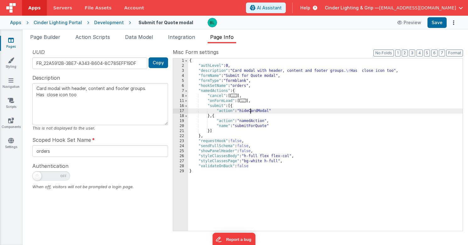
click at [249, 111] on div "{ "authLevel" : 0 , "description" : "Card modal with header, content and footer…" at bounding box center [325, 149] width 275 height 183
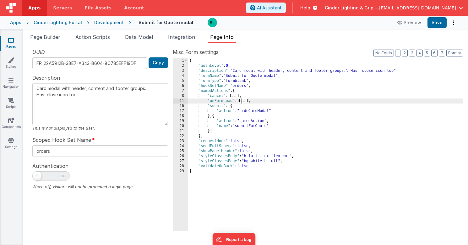
click at [246, 101] on span "..." at bounding box center [242, 100] width 7 height 3
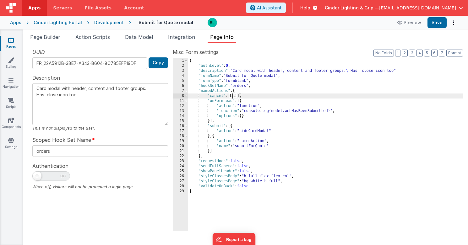
click at [237, 95] on span "..." at bounding box center [233, 95] width 7 height 3
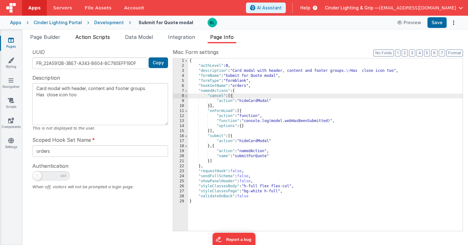
click at [91, 40] on span "Action Scripts" at bounding box center [92, 37] width 35 height 6
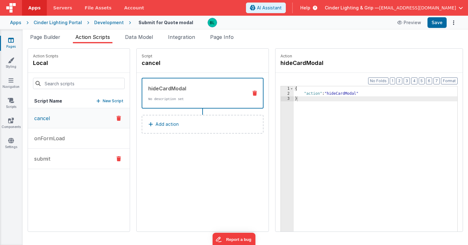
click at [70, 155] on button "submit" at bounding box center [79, 159] width 102 height 20
click at [168, 127] on div "namedAction" at bounding box center [195, 126] width 95 height 8
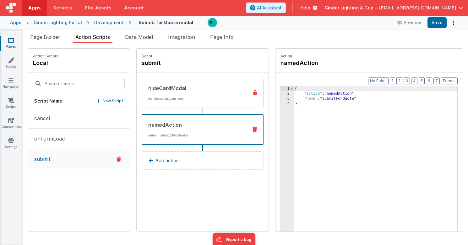
click at [171, 99] on p "No description set" at bounding box center [195, 98] width 95 height 5
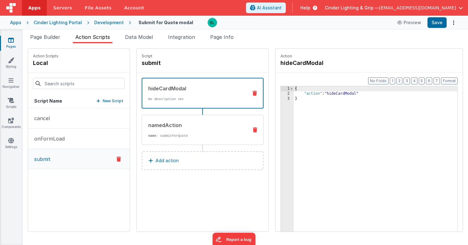
click at [181, 132] on div "namedAction name : submitForQuote" at bounding box center [192, 130] width 101 height 17
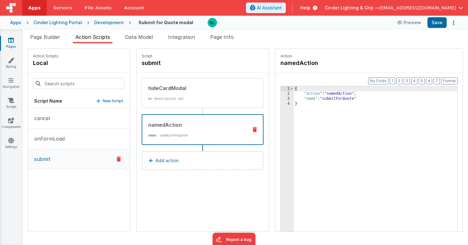
click at [112, 24] on div "Development" at bounding box center [109, 22] width 30 height 6
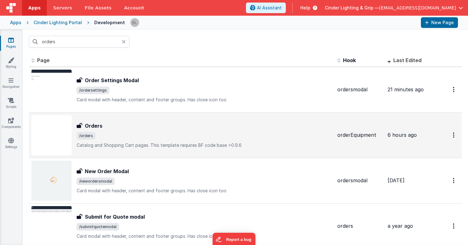
click at [103, 123] on div "Orders" at bounding box center [205, 126] width 256 height 8
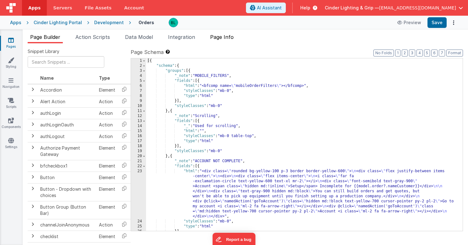
click at [226, 35] on span "Page Info" at bounding box center [222, 37] width 24 height 6
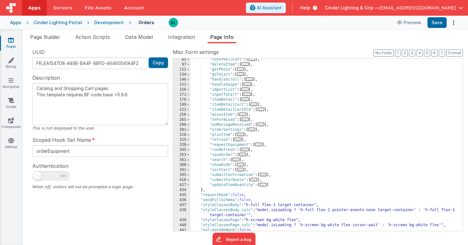
scroll to position [88, 0]
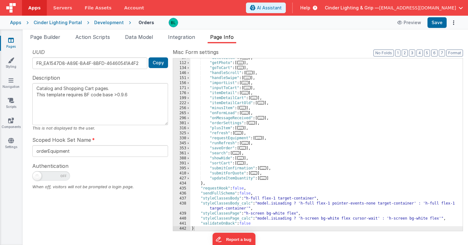
click at [258, 175] on span "..." at bounding box center [254, 172] width 7 height 3
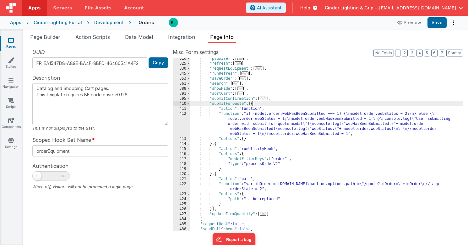
scroll to position [158, 0]
click at [291, 192] on div ""plusItem" : [ ... ] , "refresh" : [ ... ] , "requestEquipment" : [ ... ] , "ru…" at bounding box center [326, 147] width 272 height 183
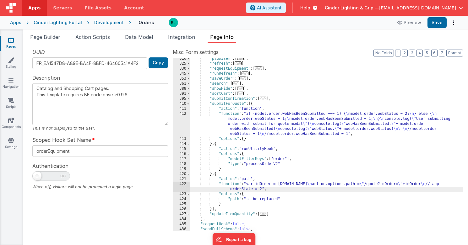
click at [304, 183] on div ""plusItem" : [ ... ] , "refresh" : [ ... ] , "requestEquipment" : [ ... ] , "ru…" at bounding box center [326, 147] width 272 height 183
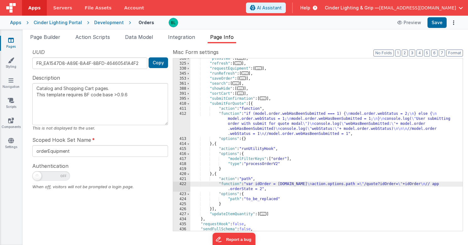
click at [288, 190] on div ""plusItem" : [ ... ] , "refresh" : [ ... ] , "requestEquipment" : [ ... ] , "ru…" at bounding box center [326, 147] width 272 height 183
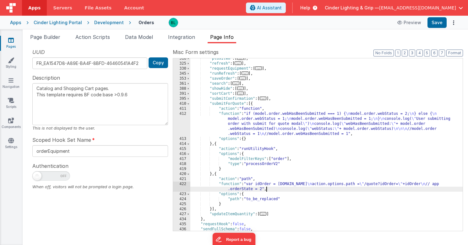
click at [181, 184] on div "422" at bounding box center [181, 187] width 17 height 10
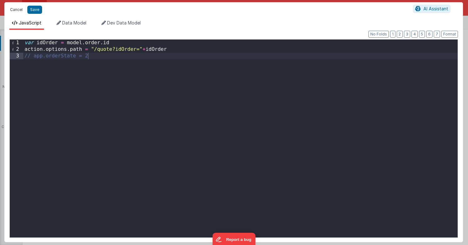
click at [19, 11] on button "Cancel" at bounding box center [16, 9] width 19 height 9
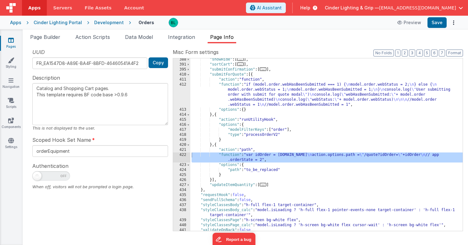
scroll to position [187, 0]
click at [263, 174] on div ""showHide" : [ ... ] , "sortCart" : [ ... ] , "submitConfirmation" : [ ... ] , …" at bounding box center [326, 148] width 272 height 183
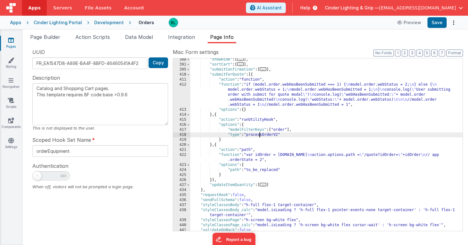
click at [258, 134] on div ""showHide" : [ ... ] , "sortCart" : [ ... ] , "submitConfirmation" : [ ... ] , …" at bounding box center [326, 148] width 272 height 183
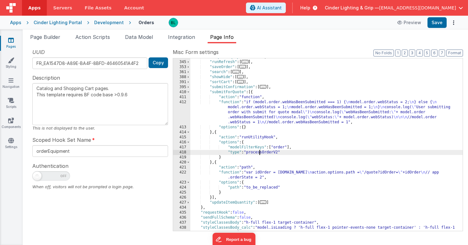
scroll to position [168, 0]
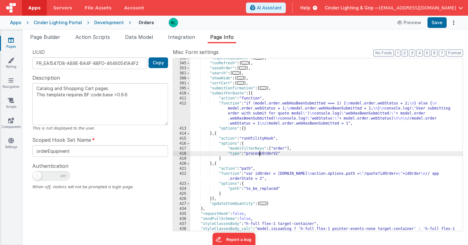
click at [263, 113] on div ""requestEquipment" : [ ... ] , "runRefresh" : [ ... ] , "saveOrder" : [ ... ] ,…" at bounding box center [326, 150] width 272 height 188
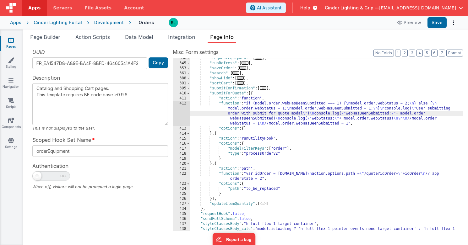
click at [180, 113] on div "412" at bounding box center [181, 113] width 17 height 25
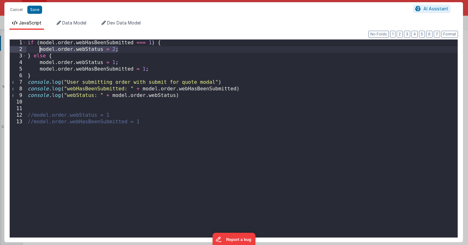
drag, startPoint x: 123, startPoint y: 48, endPoint x: 40, endPoint y: 49, distance: 83.2
click at [40, 49] on div "if ( model . order . webHasBeenSubmitted === 1 ) { model . order . webStatus = …" at bounding box center [241, 145] width 431 height 211
click at [37, 10] on button "Save" at bounding box center [34, 10] width 15 height 8
type textarea "Catalog and Shopping Cart pages. This template requires BF code base >0.9.6"
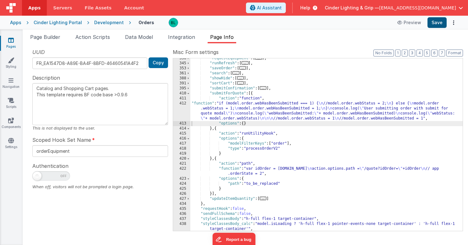
click at [437, 25] on button "Save" at bounding box center [436, 22] width 19 height 11
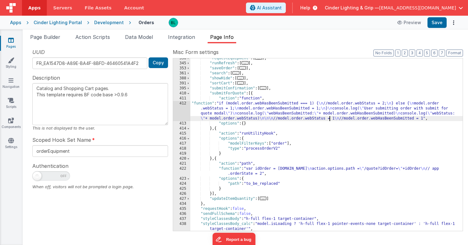
click at [330, 120] on div ""requestEquipment" : [ ... ] , "runRefresh" : [ ... ] , "saveOrder" : [ ... ] ,…" at bounding box center [326, 147] width 272 height 183
click at [304, 118] on div ""requestEquipment" : [ ... ] , "runRefresh" : [ ... ] , "saveOrder" : [ ... ] ,…" at bounding box center [326, 147] width 272 height 183
click at [179, 110] on div "412" at bounding box center [181, 111] width 17 height 20
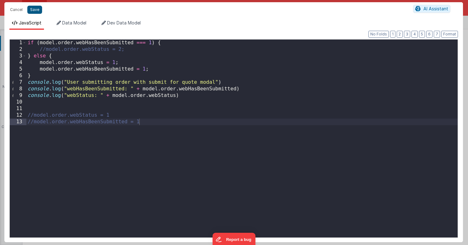
click at [35, 11] on button "Save" at bounding box center [34, 10] width 15 height 8
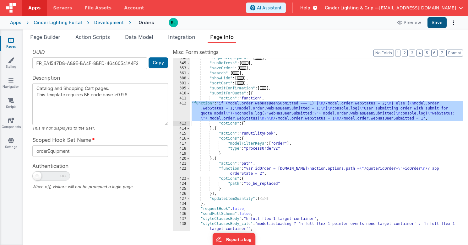
click at [435, 23] on button "Save" at bounding box center [436, 22] width 19 height 11
click at [298, 87] on div ""requestEquipment" : [ ... ] , "runRefresh" : [ ... ] , "saveOrder" : [ ... ] ,…" at bounding box center [326, 147] width 272 height 183
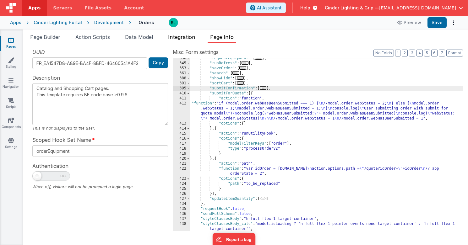
click at [186, 37] on span "Integration" at bounding box center [181, 37] width 27 height 6
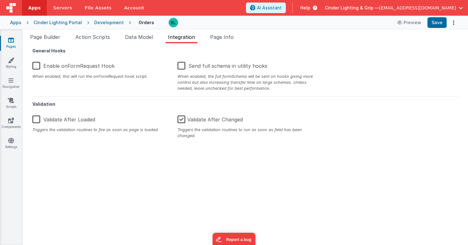
click at [112, 20] on div "Development" at bounding box center [109, 22] width 30 height 6
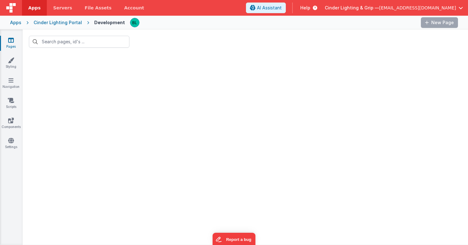
type input "orders"
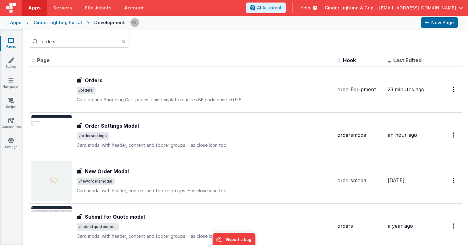
click at [65, 22] on div "Cinder Lighting Portal" at bounding box center [58, 22] width 48 height 6
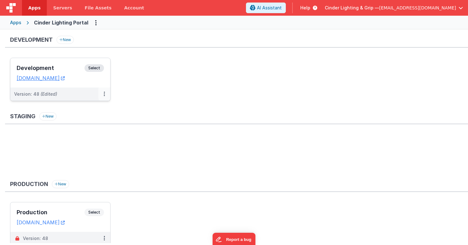
click at [105, 94] on button at bounding box center [104, 94] width 12 height 13
click at [84, 131] on link "Deploy..." at bounding box center [82, 130] width 55 height 11
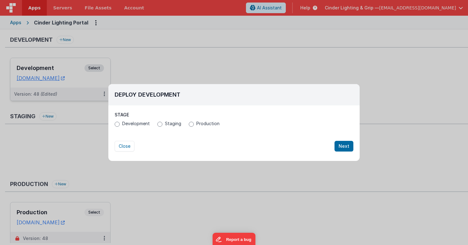
click at [190, 123] on input "Production" at bounding box center [191, 124] width 5 height 5
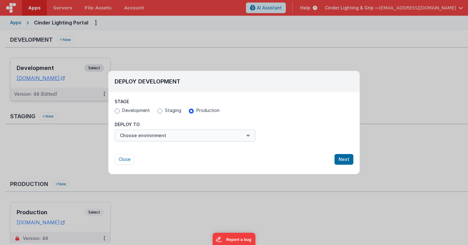
click at [247, 132] on button "Choose environment" at bounding box center [185, 136] width 141 height 12
click at [221, 138] on button "Choose environment" at bounding box center [185, 136] width 141 height 12
click at [180, 136] on button "Choose environment" at bounding box center [185, 136] width 141 height 12
click at [197, 137] on button "Choose environment" at bounding box center [185, 136] width 141 height 12
click at [236, 138] on button "Choose environment" at bounding box center [185, 136] width 141 height 12
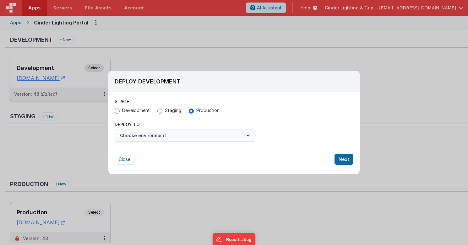
click at [243, 137] on button "Choose environment" at bounding box center [185, 136] width 141 height 12
click at [128, 159] on button "Close" at bounding box center [125, 159] width 20 height 11
radio input "false"
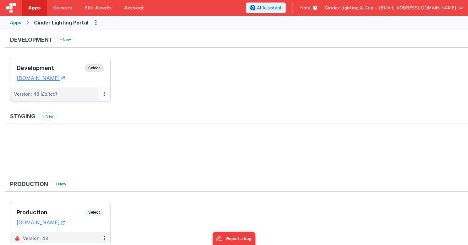
click at [103, 95] on button at bounding box center [104, 94] width 12 height 13
click at [81, 132] on link "Deploy..." at bounding box center [82, 130] width 55 height 11
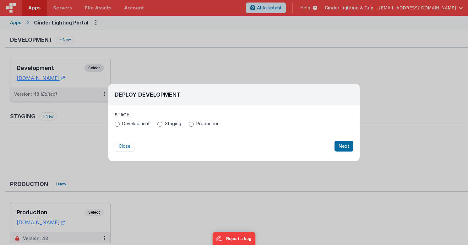
click at [189, 126] on input "Production" at bounding box center [191, 124] width 5 height 5
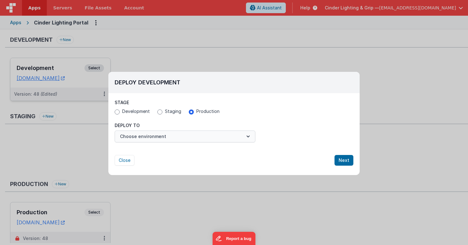
click at [185, 136] on button "Choose environment" at bounding box center [185, 137] width 141 height 12
click at [210, 135] on button "Choose environment" at bounding box center [185, 136] width 141 height 12
click at [242, 139] on button "Choose environment" at bounding box center [185, 136] width 141 height 12
click at [246, 137] on icon "button" at bounding box center [248, 136] width 6 height 6
click at [147, 139] on button "Choose environment" at bounding box center [185, 136] width 141 height 12
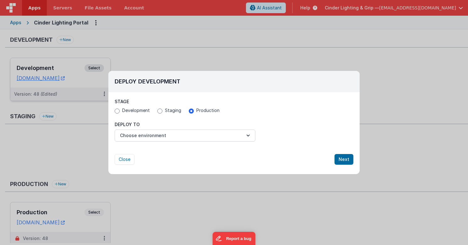
click at [147, 139] on button "Choose environment" at bounding box center [185, 136] width 141 height 12
click at [133, 133] on button "Choose environment" at bounding box center [185, 136] width 141 height 12
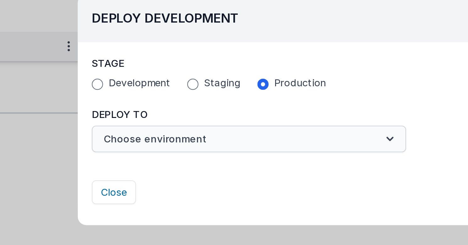
click at [115, 130] on button "Choose environment" at bounding box center [185, 136] width 141 height 12
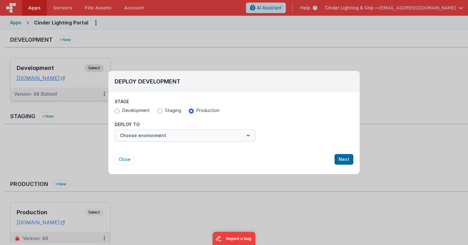
click at [141, 137] on button "Choose environment" at bounding box center [185, 136] width 141 height 12
click at [123, 163] on button "Close" at bounding box center [125, 159] width 20 height 11
radio input "false"
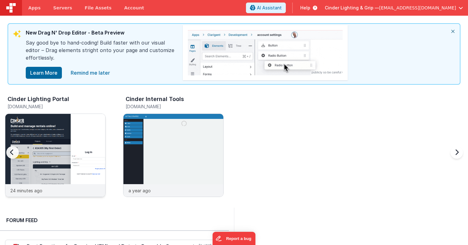
click at [37, 182] on img at bounding box center [55, 164] width 100 height 100
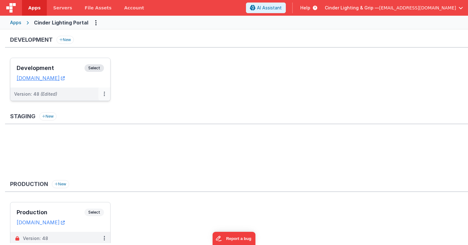
click at [103, 94] on button at bounding box center [104, 94] width 12 height 13
click at [92, 132] on link "Deploy..." at bounding box center [82, 130] width 55 height 11
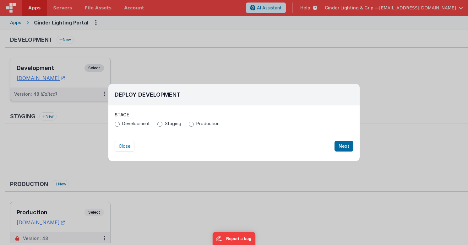
click at [189, 123] on input "Production" at bounding box center [191, 124] width 5 height 5
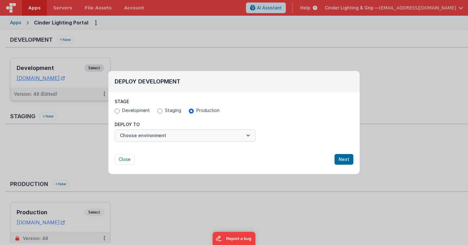
click at [181, 135] on button "Choose environment" at bounding box center [185, 136] width 141 height 12
click at [149, 137] on button "Choose environment" at bounding box center [185, 136] width 141 height 12
click at [137, 137] on button "Choose environment" at bounding box center [185, 136] width 141 height 12
click at [172, 137] on button "Choose environment" at bounding box center [185, 136] width 141 height 12
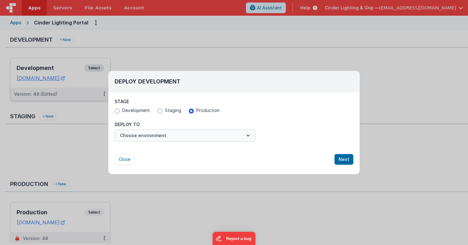
click at [226, 130] on button "Choose environment" at bounding box center [185, 136] width 141 height 12
click at [122, 157] on button "Close" at bounding box center [125, 159] width 20 height 11
radio input "false"
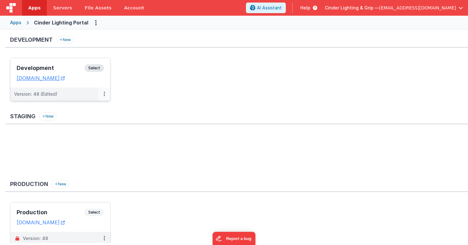
click at [105, 96] on button at bounding box center [104, 94] width 12 height 13
click at [90, 119] on link "Deploy..." at bounding box center [82, 119] width 55 height 11
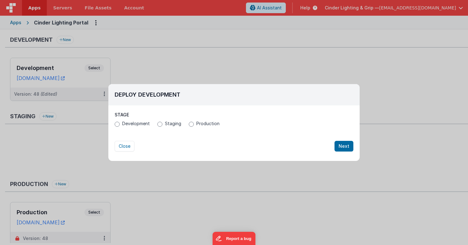
click at [191, 122] on input "Production" at bounding box center [191, 124] width 5 height 5
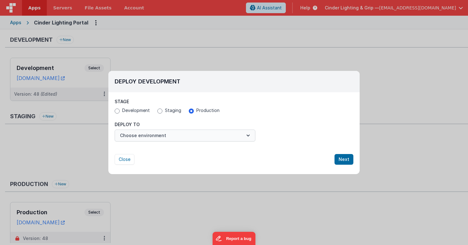
click at [177, 136] on button "Choose environment" at bounding box center [185, 136] width 141 height 12
click at [132, 159] on button "Close" at bounding box center [125, 159] width 20 height 11
radio input "false"
